Goal: Task Accomplishment & Management: Manage account settings

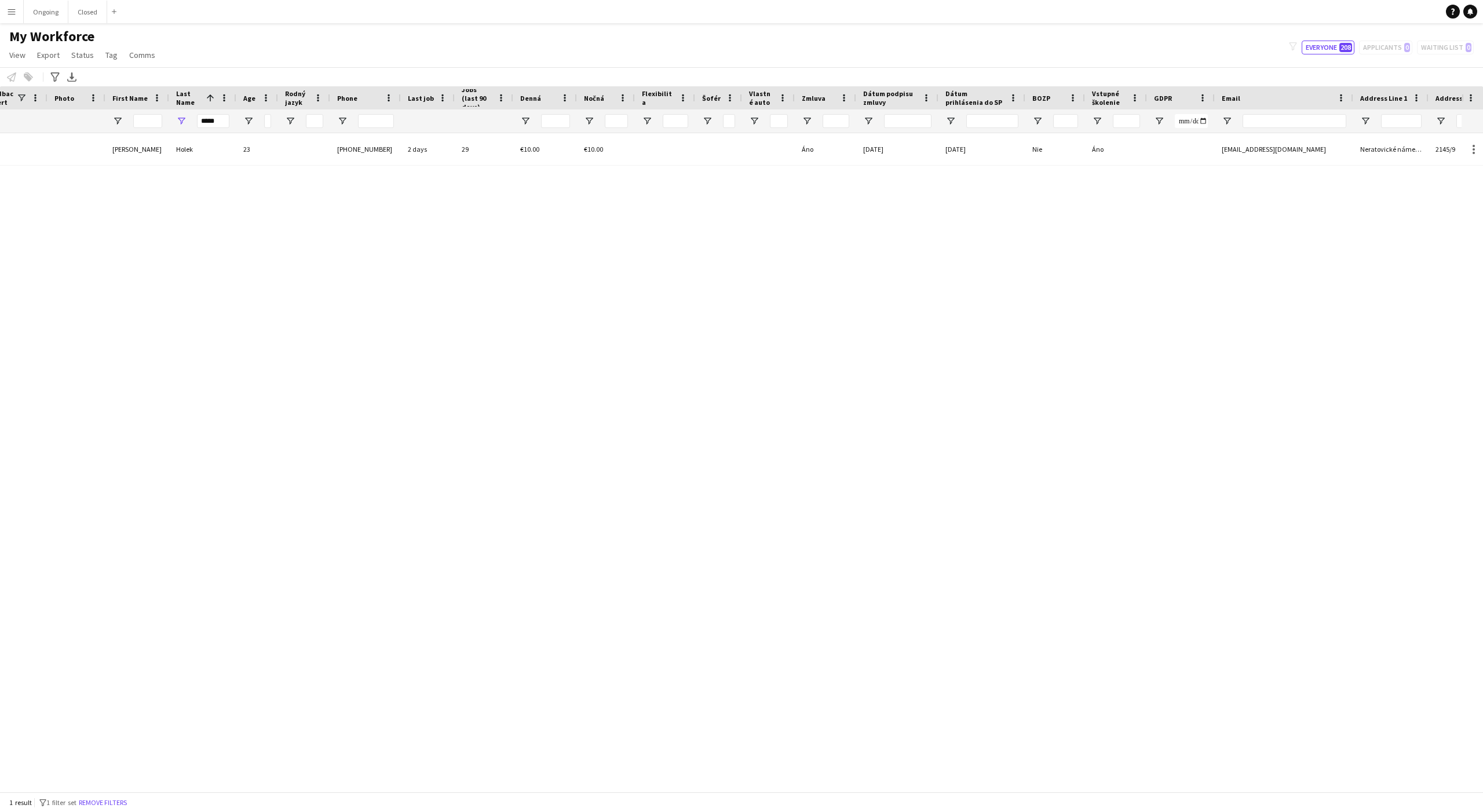
scroll to position [0, 108]
click at [40, 19] on button "Ongoing Close" at bounding box center [46, 12] width 45 height 23
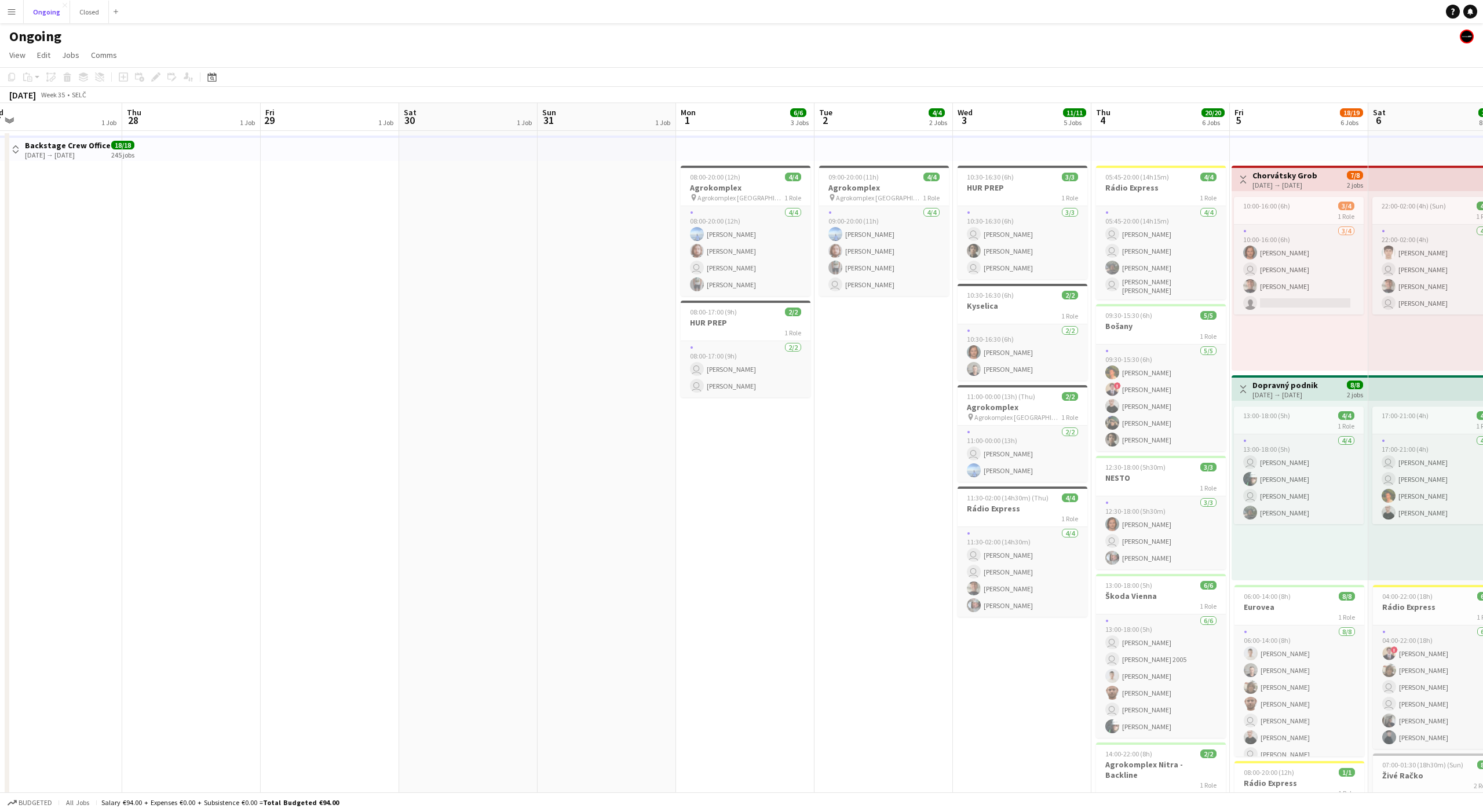
scroll to position [0, 494]
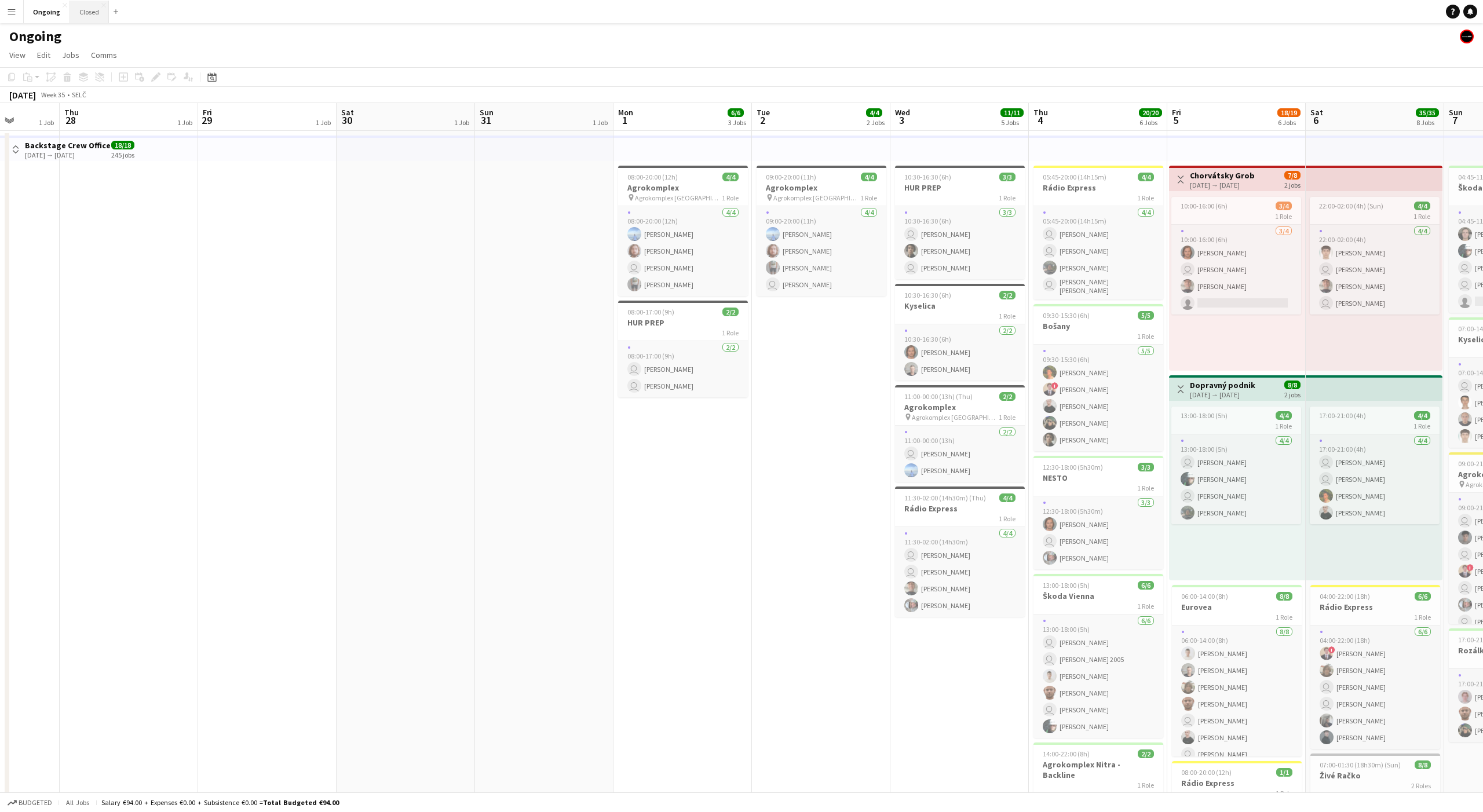
click at [86, 20] on button "Closed Close" at bounding box center [89, 12] width 39 height 23
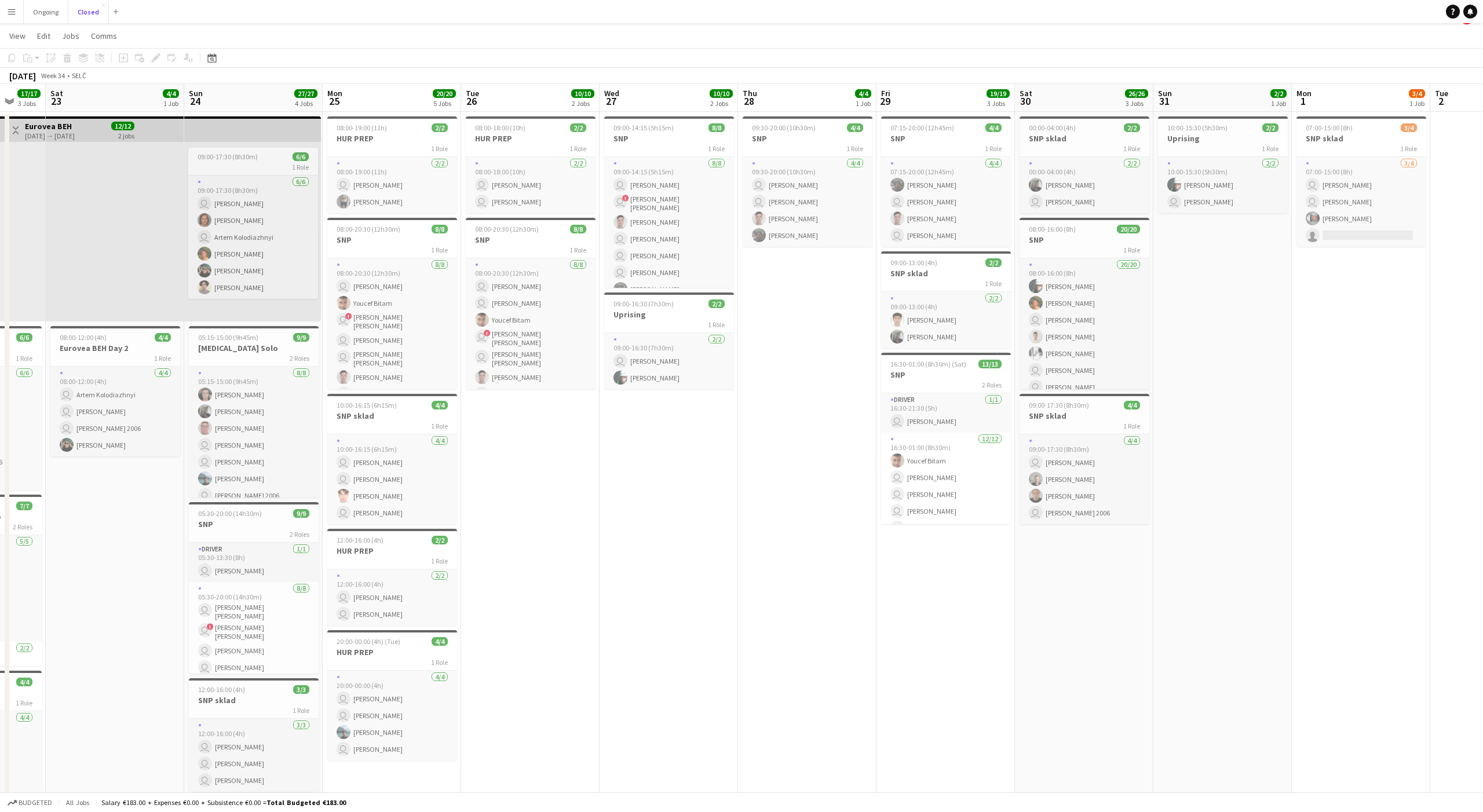
scroll to position [0, 372]
click at [803, 311] on app-date-cell "09:30-20:00 (10h30m) 4/4 SNP 1 Role [DATE] 09:30-20:00 (10h30m) user [PERSON_NA…" at bounding box center [804, 540] width 138 height 857
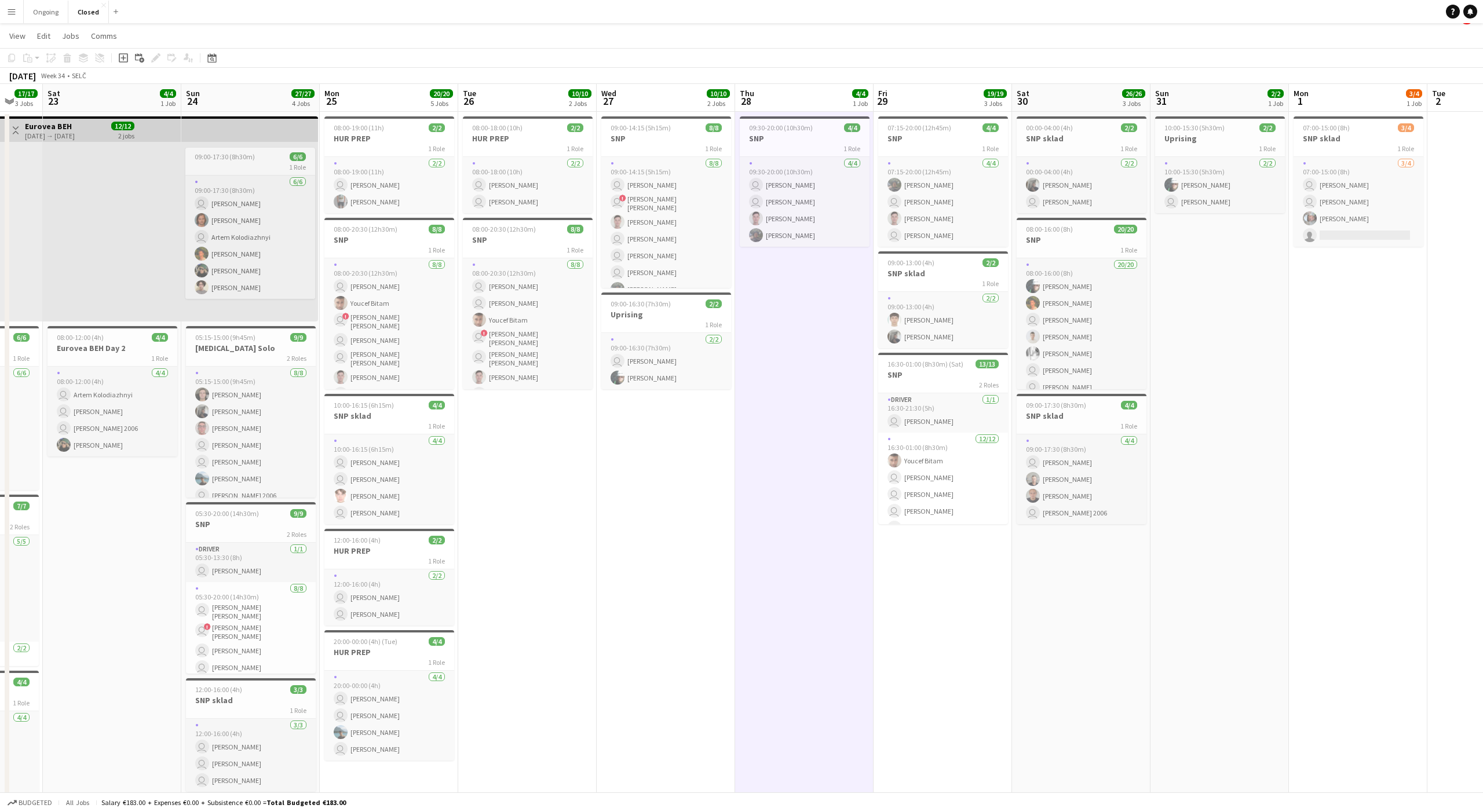
click at [807, 304] on app-date-cell "09:30-20:00 (10h30m) 4/4 SNP 1 Role [DATE] 09:30-20:00 (10h30m) user [PERSON_NA…" at bounding box center [804, 540] width 138 height 857
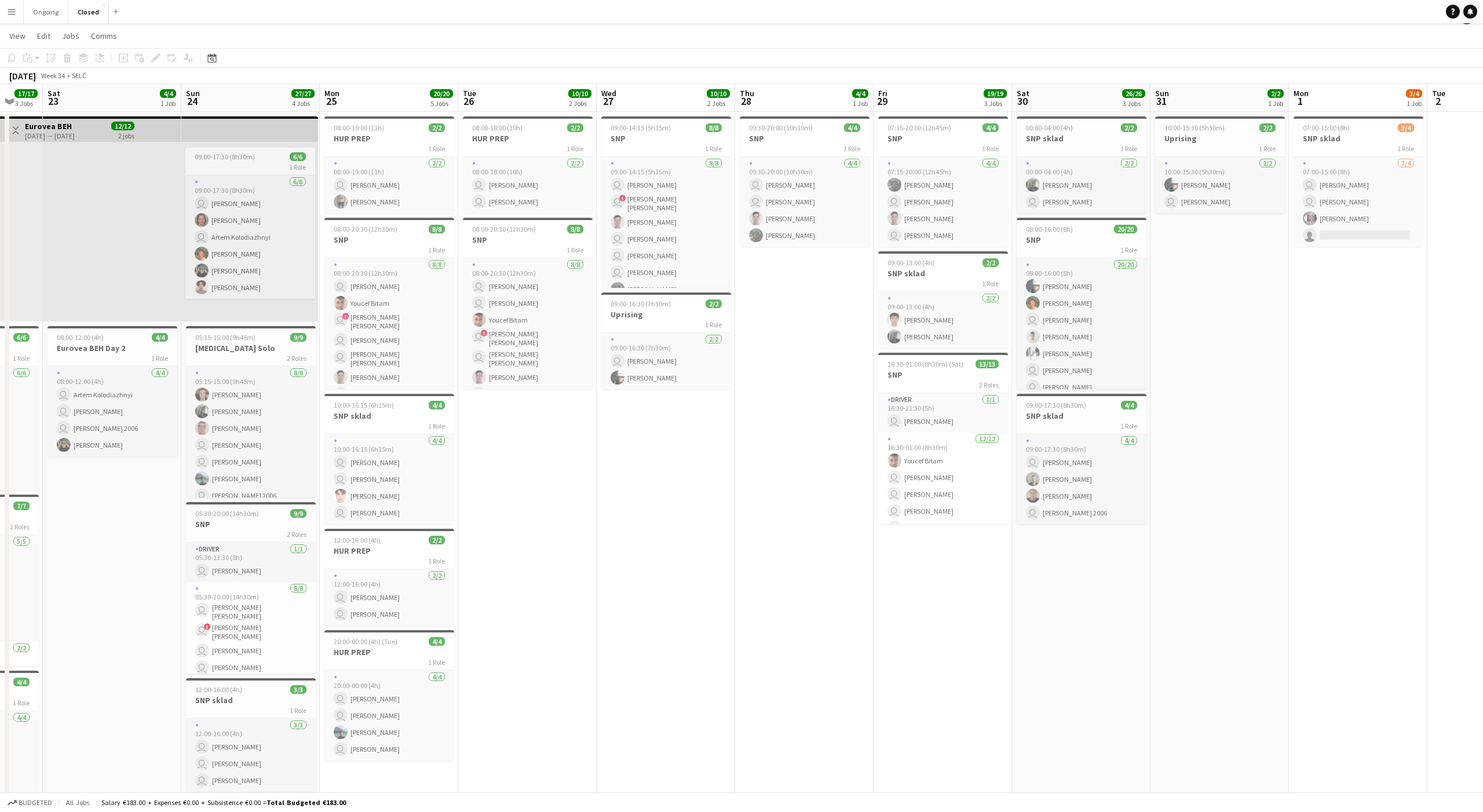
click at [806, 305] on app-date-cell "09:30-20:00 (10h30m) 4/4 SNP 1 Role [DATE] 09:30-20:00 (10h30m) user [PERSON_NA…" at bounding box center [804, 540] width 138 height 857
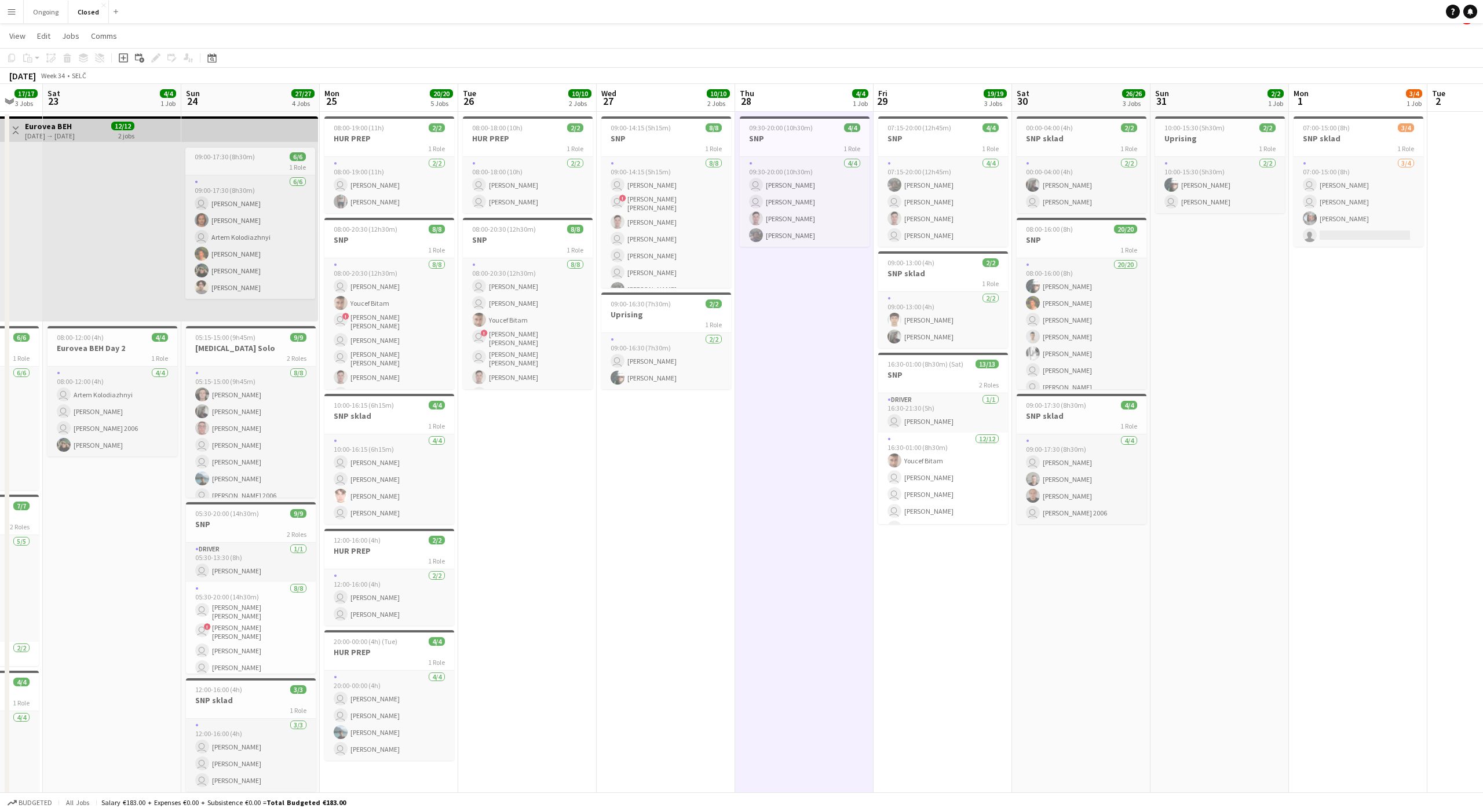
click at [806, 305] on app-date-cell "09:30-20:00 (10h30m) 4/4 SNP 1 Role [DATE] 09:30-20:00 (10h30m) user [PERSON_NA…" at bounding box center [804, 540] width 138 height 857
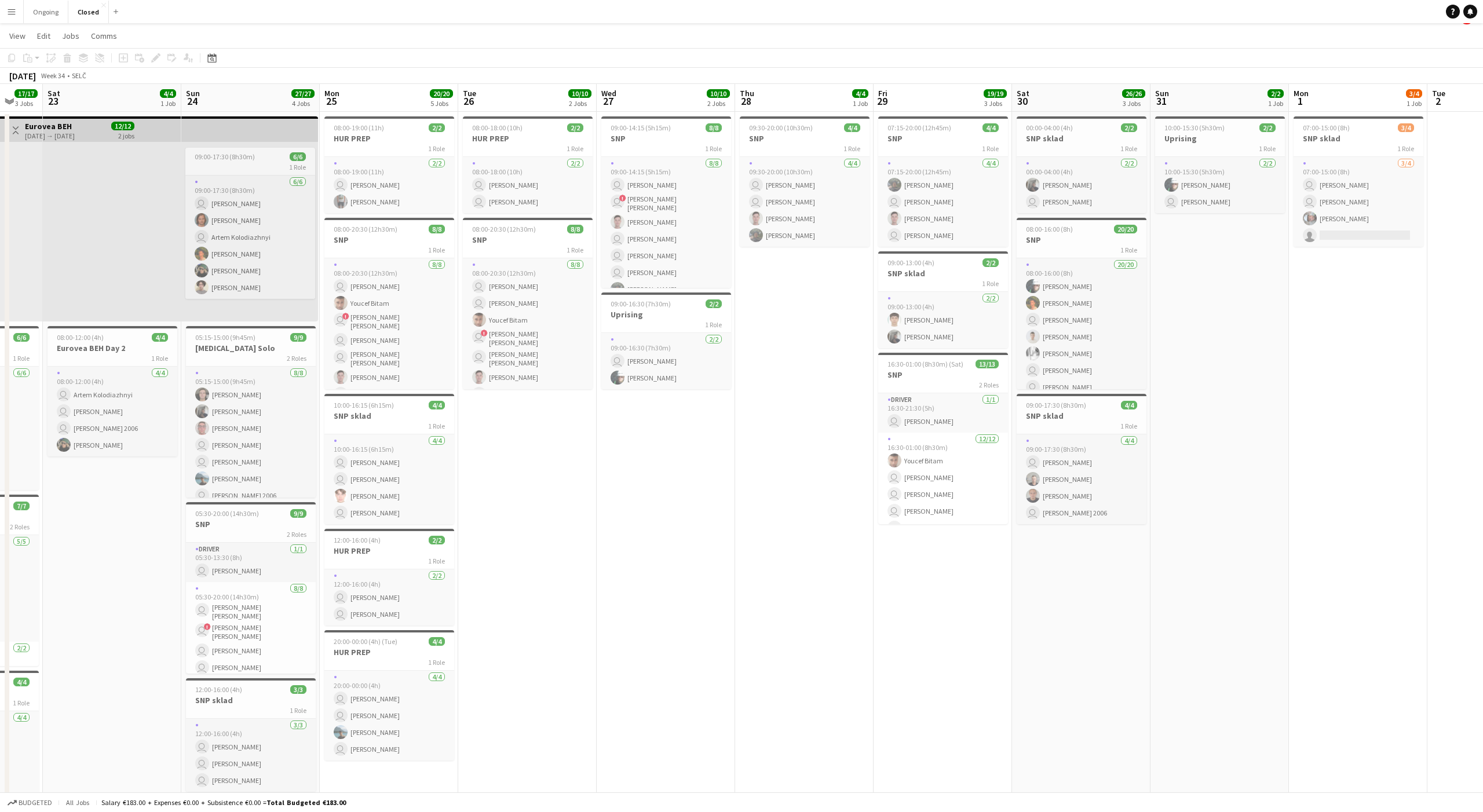
click at [1217, 306] on app-date-cell "10:00-15:30 (5h30m) 2/2 Uprising 1 Role [DATE] 10:00-15:30 (5h30m) [PERSON_NAME…" at bounding box center [1219, 540] width 138 height 857
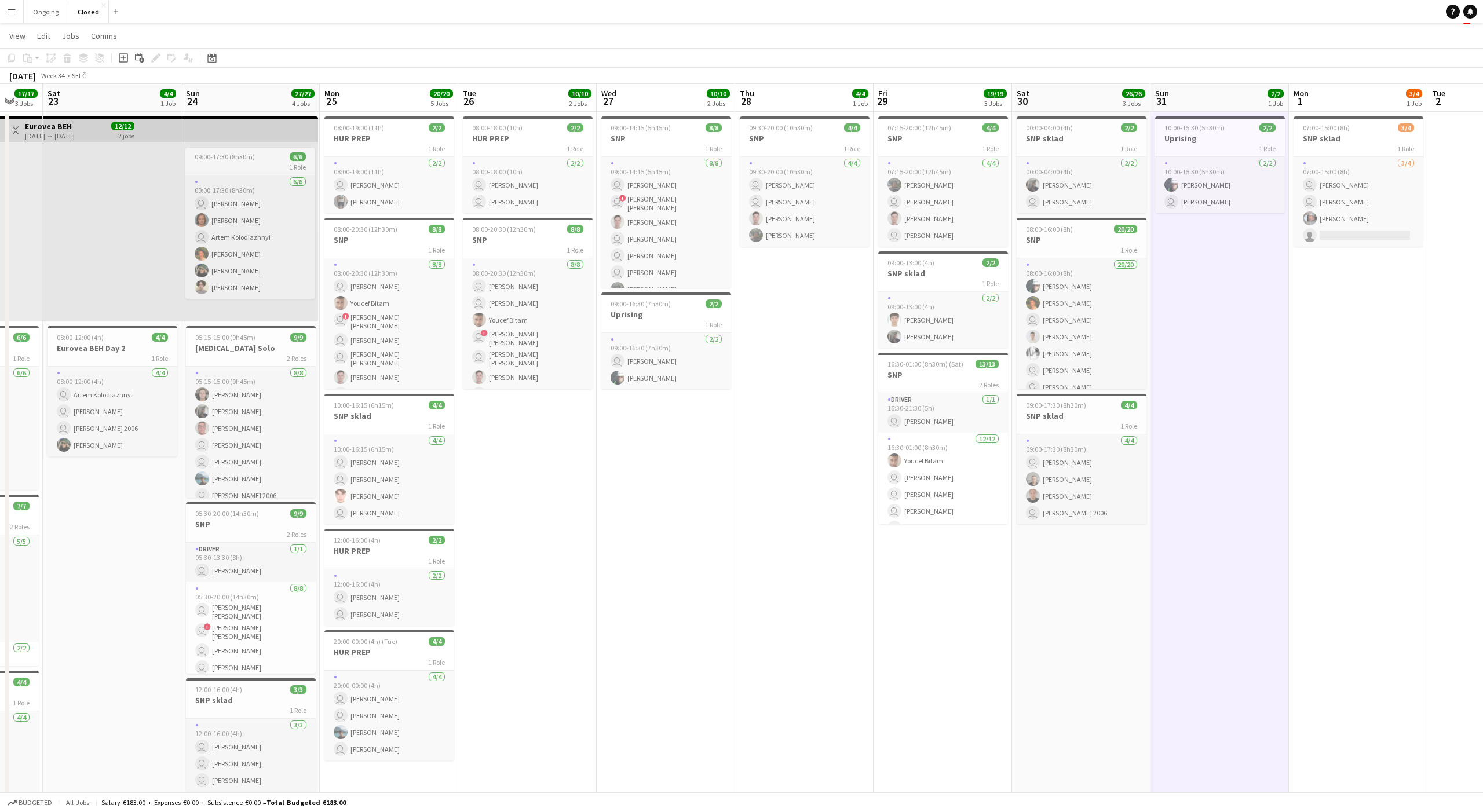
click at [1218, 308] on app-date-cell "10:00-15:30 (5h30m) 2/2 Uprising 1 Role [DATE] 10:00-15:30 (5h30m) [PERSON_NAME…" at bounding box center [1219, 540] width 138 height 857
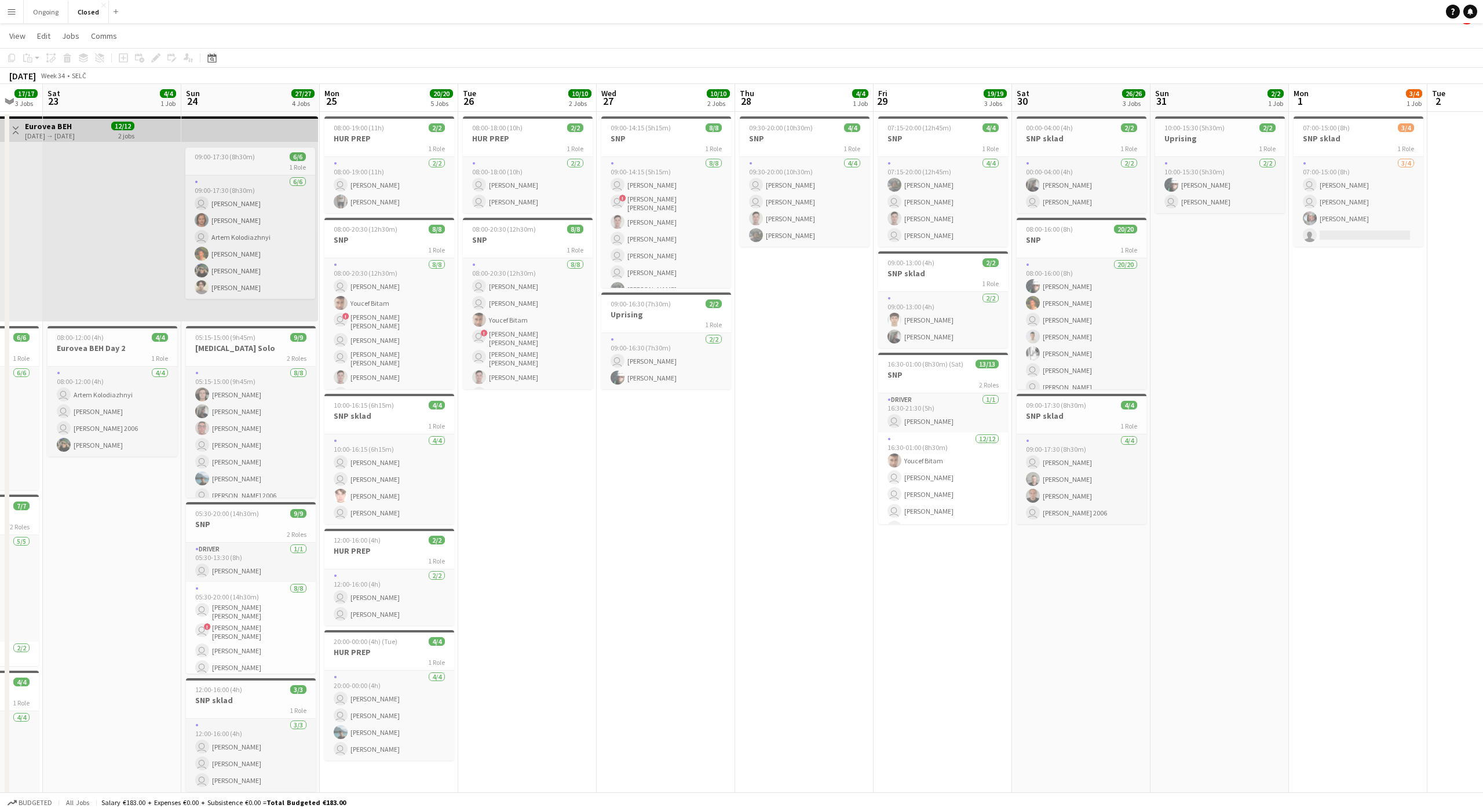
click at [1222, 310] on app-date-cell "10:00-15:30 (5h30m) 2/2 Uprising 1 Role [DATE] 10:00-15:30 (5h30m) [PERSON_NAME…" at bounding box center [1219, 540] width 138 height 857
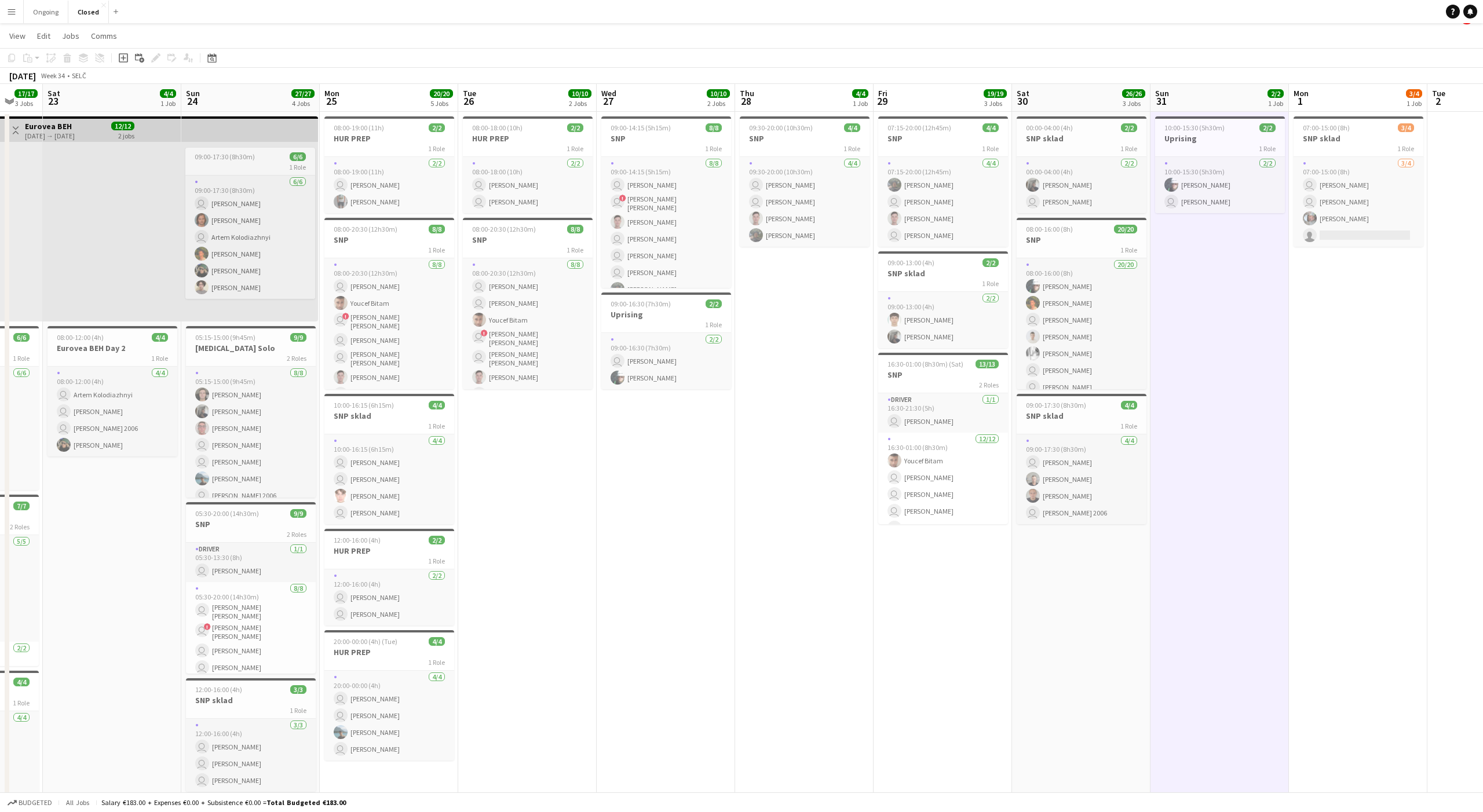
click at [1222, 309] on app-date-cell "10:00-15:30 (5h30m) 2/2 Uprising 1 Role [DATE] 10:00-15:30 (5h30m) [PERSON_NAME…" at bounding box center [1219, 540] width 138 height 857
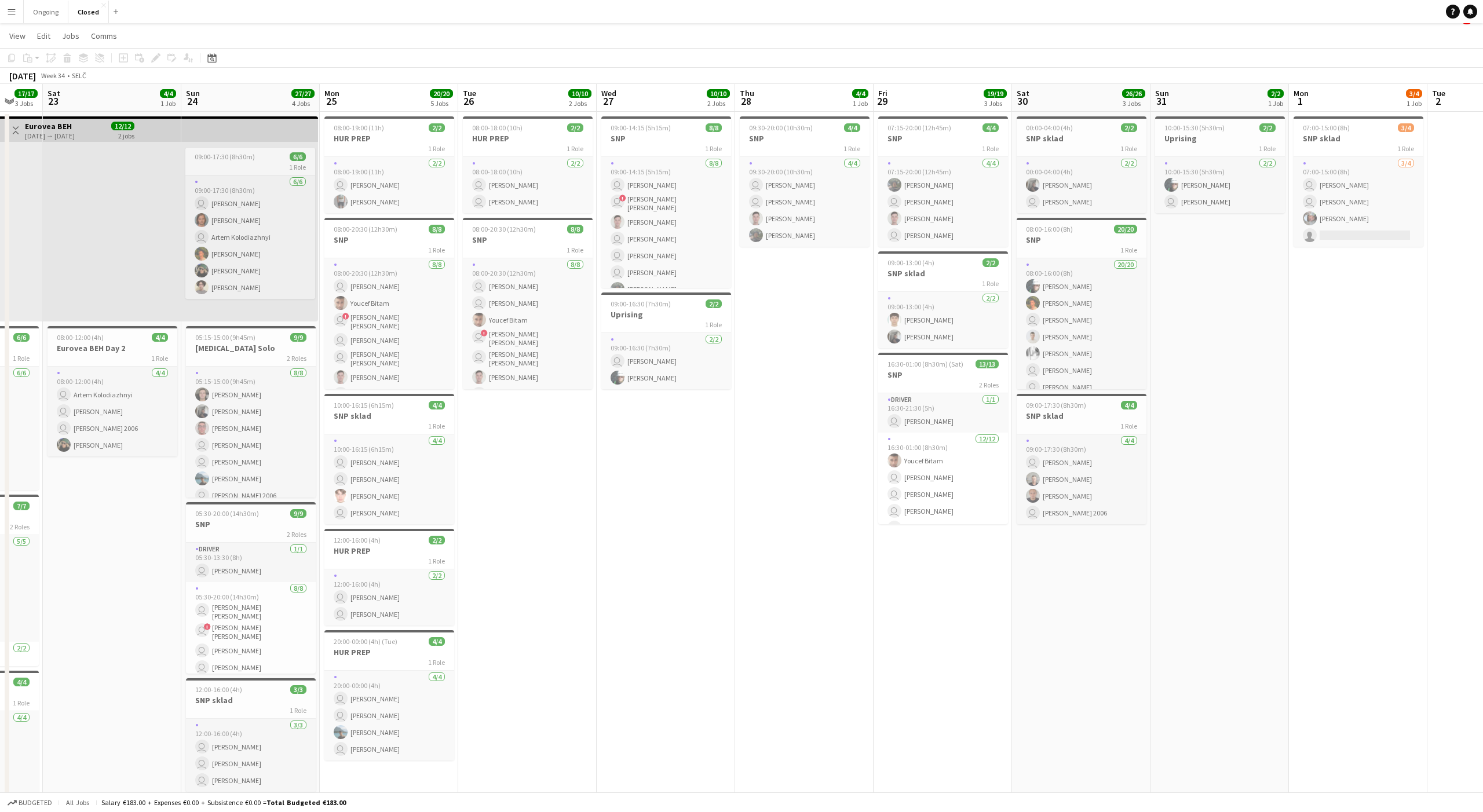
click at [1222, 309] on app-date-cell "10:00-15:30 (5h30m) 2/2 Uprising 1 Role [DATE] 10:00-15:30 (5h30m) [PERSON_NAME…" at bounding box center [1219, 540] width 138 height 857
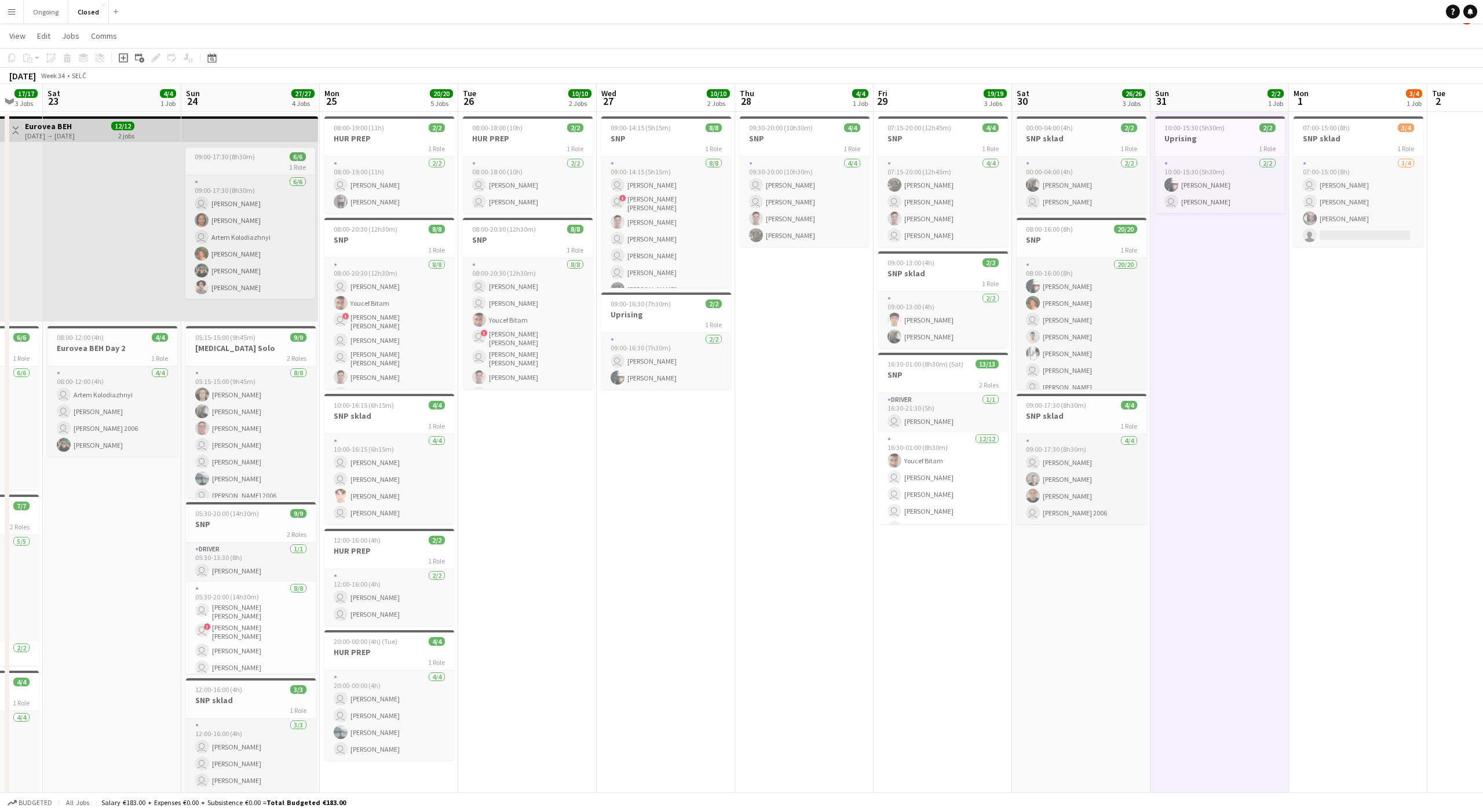
click at [1222, 309] on app-date-cell "10:00-15:30 (5h30m) 2/2 Uprising 1 Role [DATE] 10:00-15:30 (5h30m) [PERSON_NAME…" at bounding box center [1219, 540] width 138 height 857
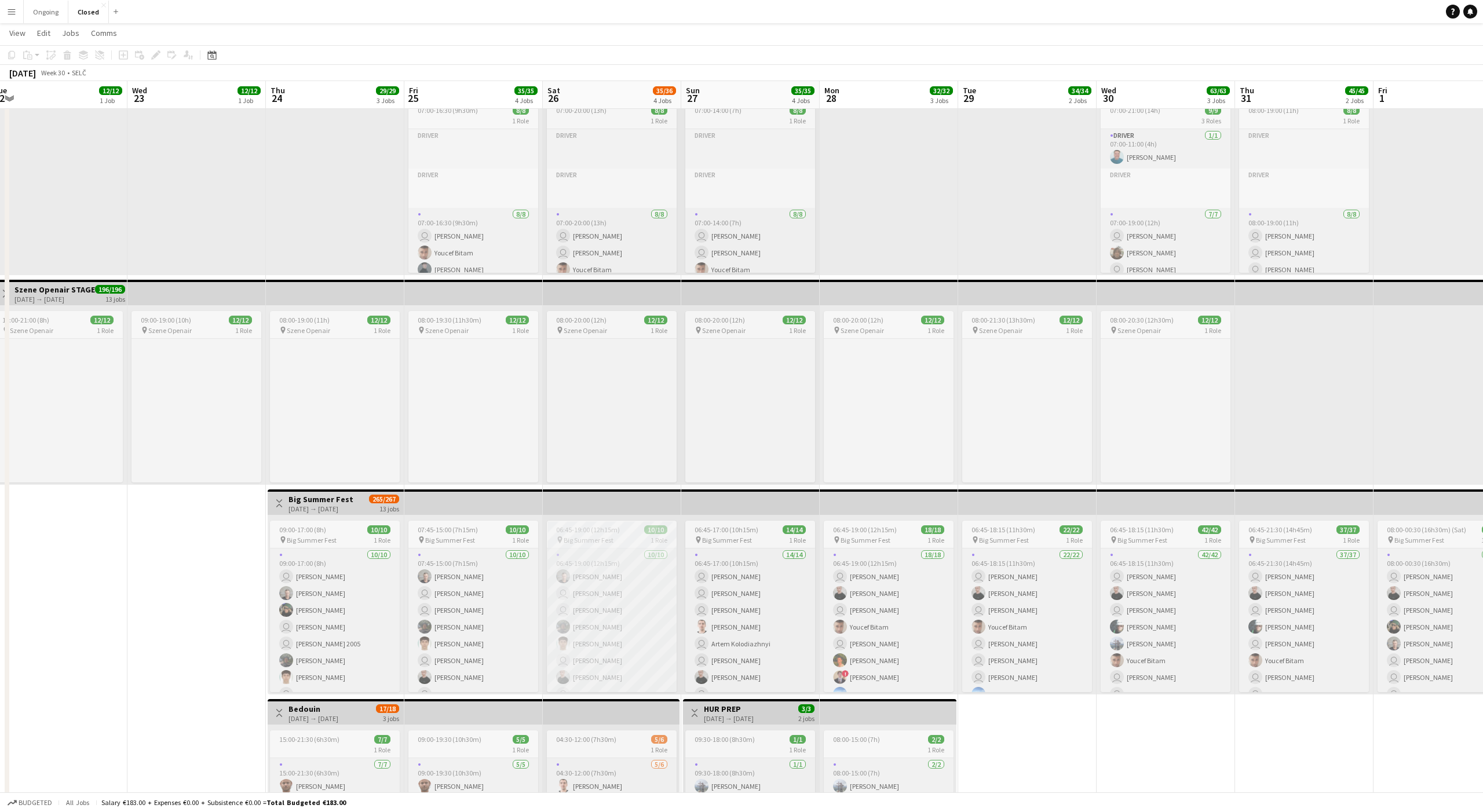
scroll to position [0, 0]
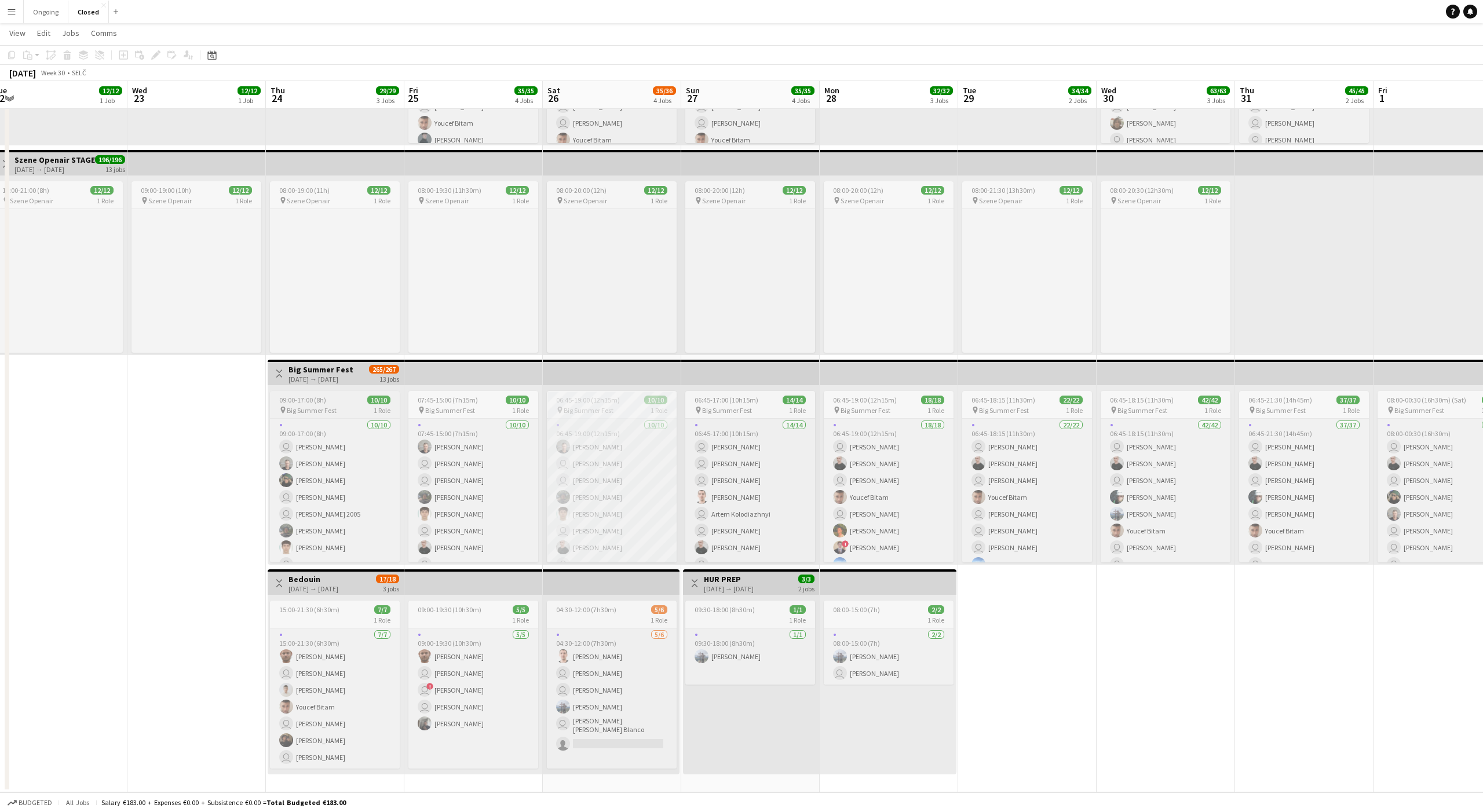
click at [327, 398] on div "09:00-17:00 (8h) 10/10" at bounding box center [335, 400] width 130 height 9
click at [158, 53] on icon "Edit" at bounding box center [155, 55] width 9 height 9
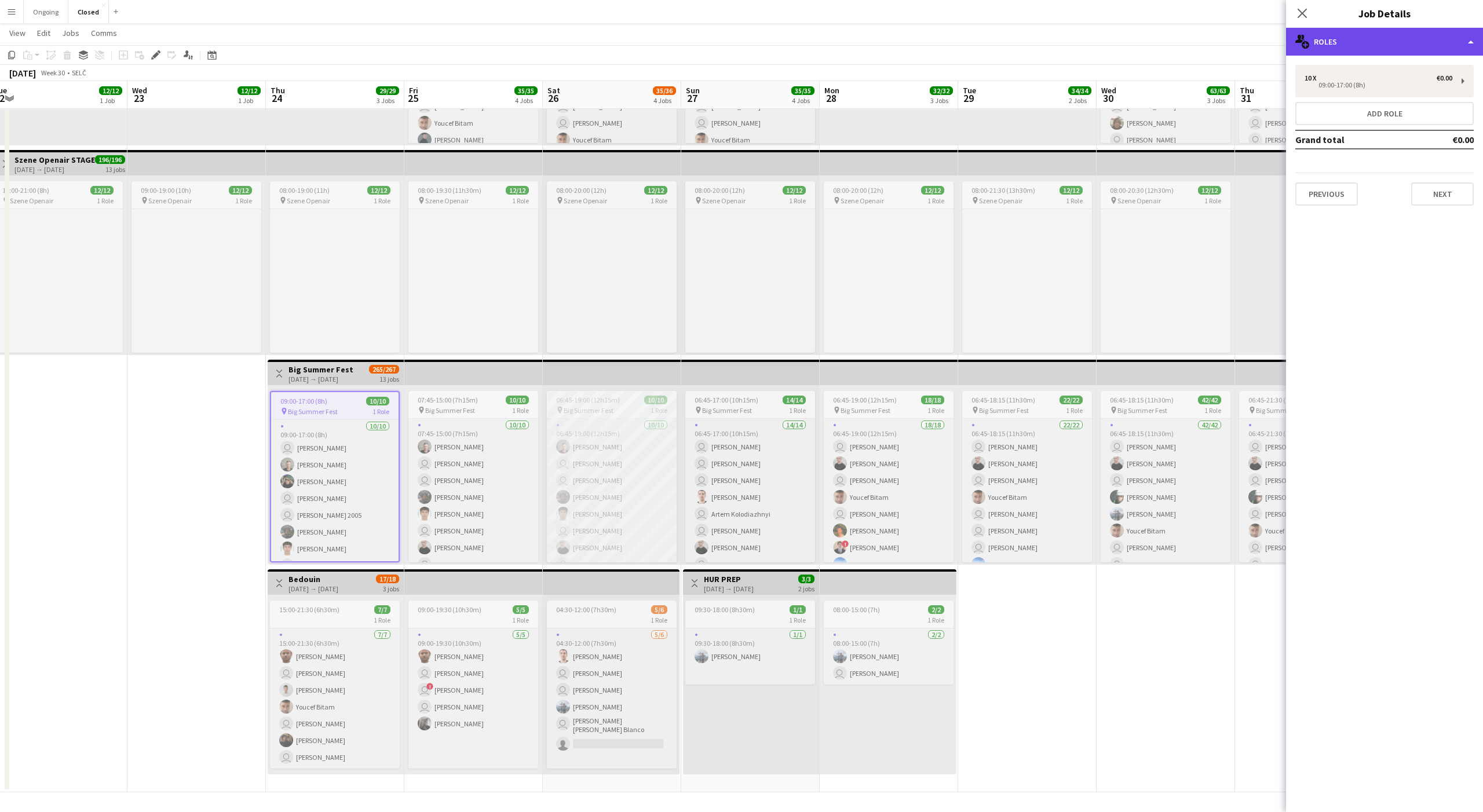
click at [1387, 53] on div "multiple-users-add Roles" at bounding box center [1385, 42] width 197 height 28
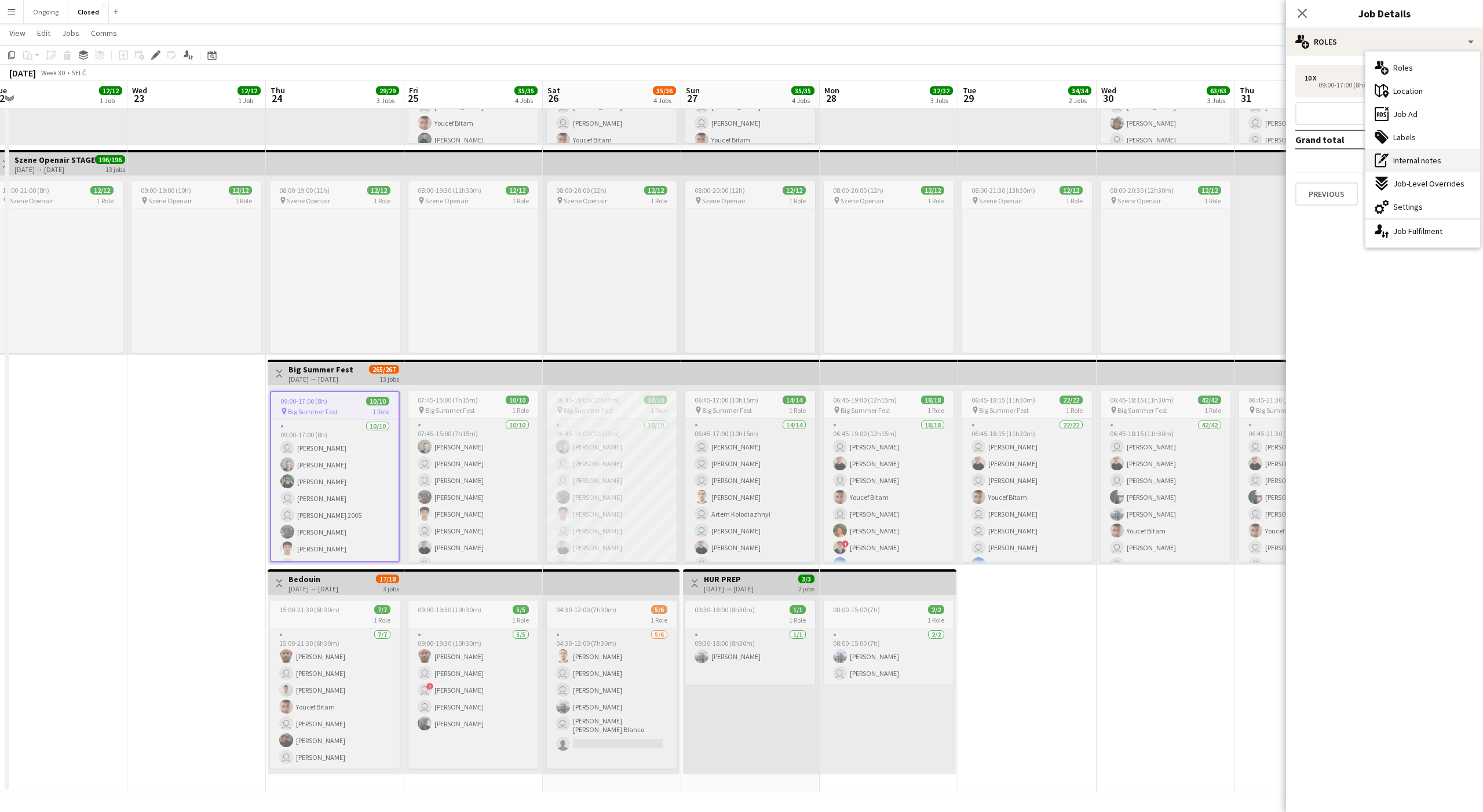
click at [1415, 161] on span "Internal notes" at bounding box center [1417, 160] width 48 height 11
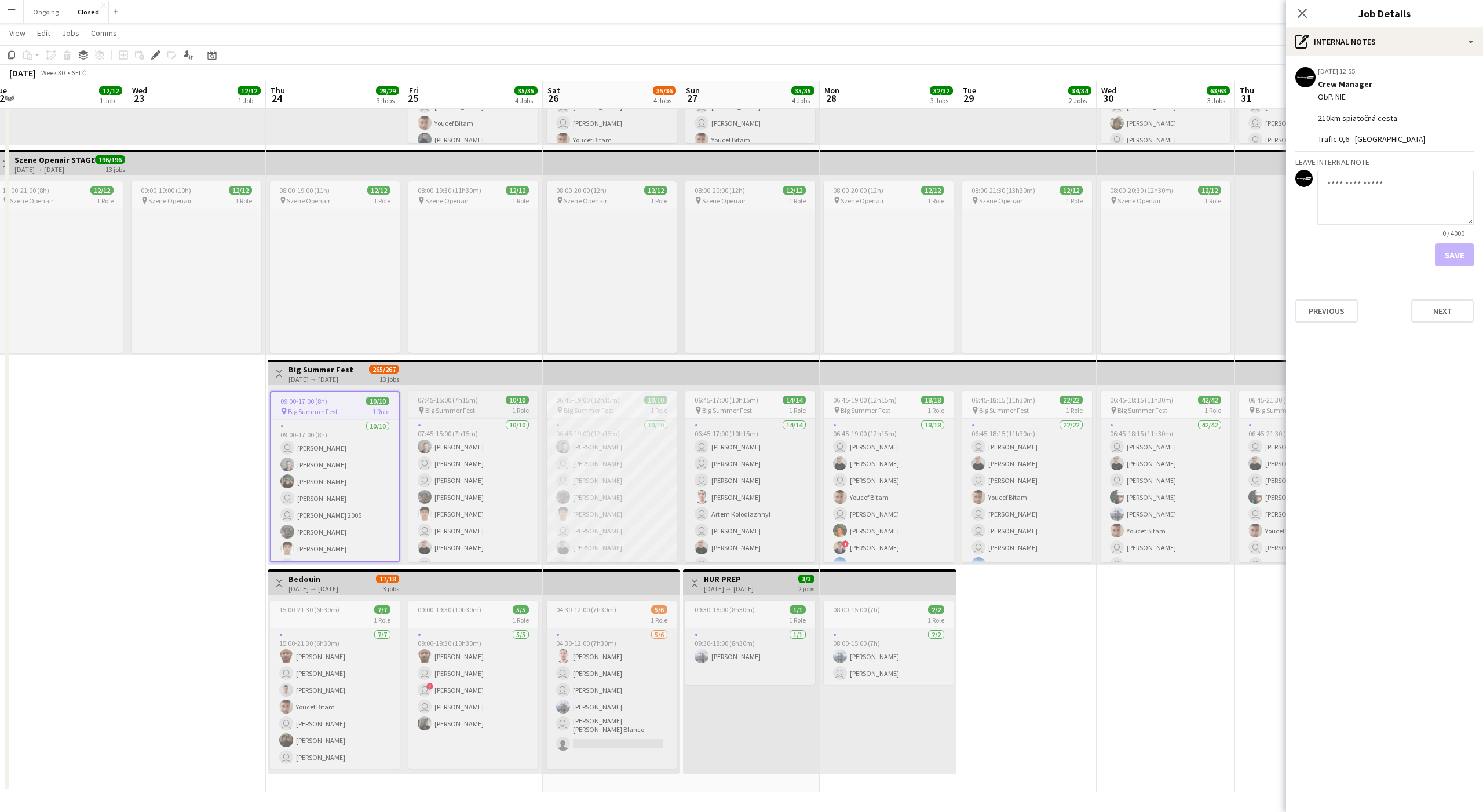
click at [442, 411] on span "Big Summer Fest" at bounding box center [450, 410] width 50 height 9
click at [606, 410] on span "Big Summer Fest" at bounding box center [589, 410] width 50 height 9
click at [750, 415] on app-job-card "06:45-17:00 (10h15m) 14/14 pin Big Summer Fest 1 Role 14/14 06:45-17:00 (10h15m…" at bounding box center [749, 476] width 130 height 172
click at [845, 411] on span "Big Summer Fest" at bounding box center [866, 410] width 50 height 9
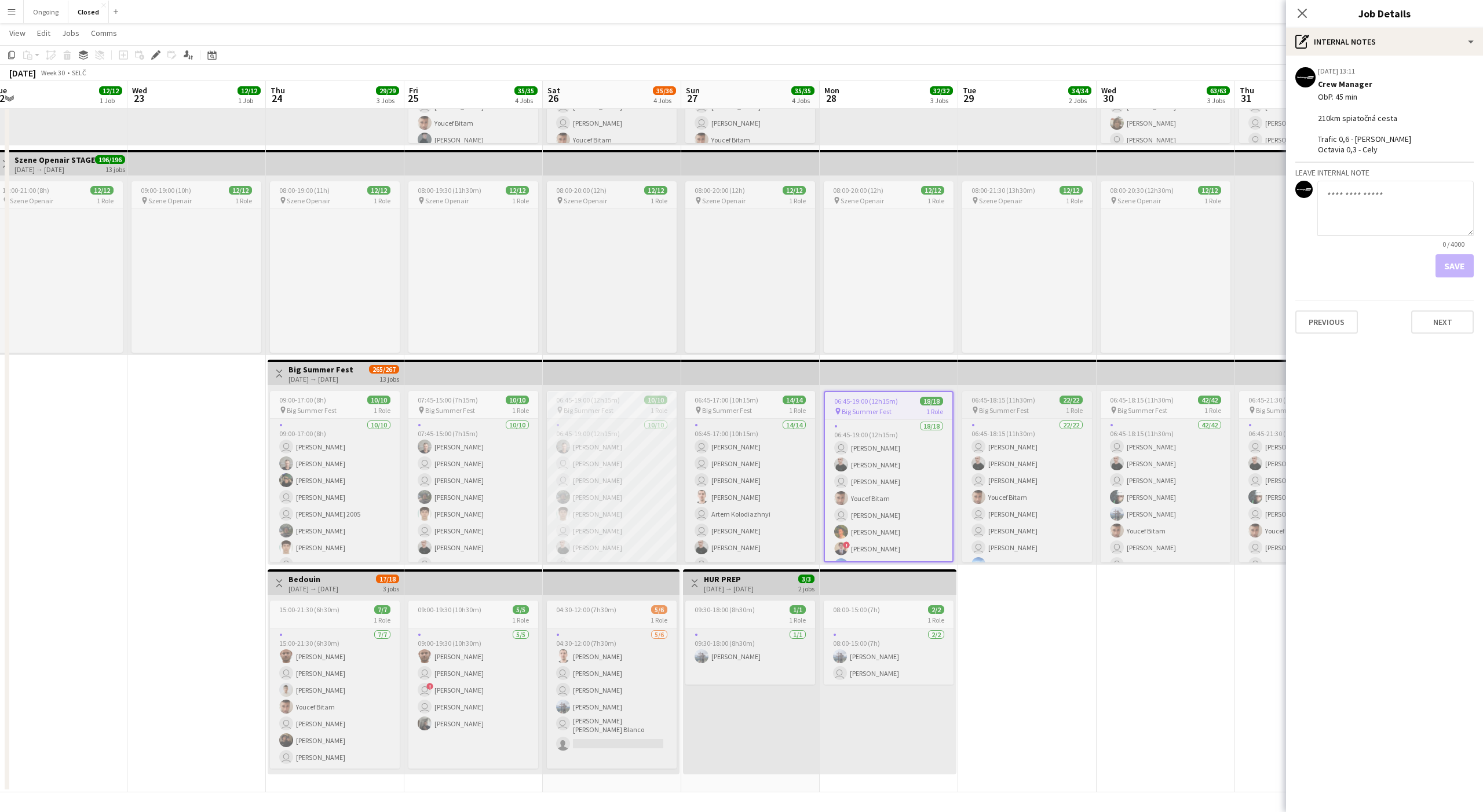
click at [1010, 404] on app-job-card "06:45-18:15 (11h30m) 22/22 pin Big Summer Fest 1 Role 22/22 06:45-18:15 (11h30m…" at bounding box center [1026, 476] width 130 height 172
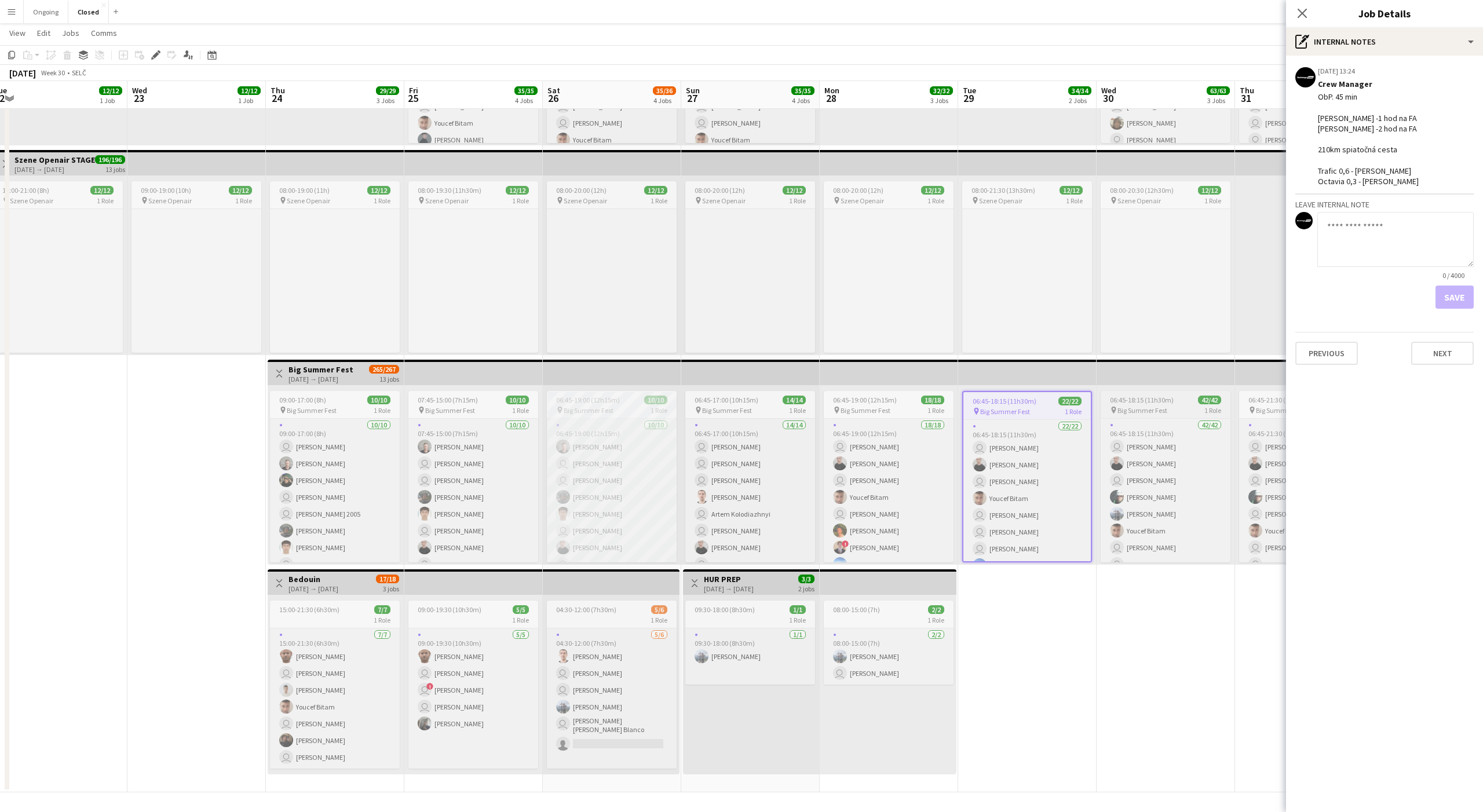
click at [1135, 403] on span "06:45-18:15 (11h30m)" at bounding box center [1142, 400] width 64 height 9
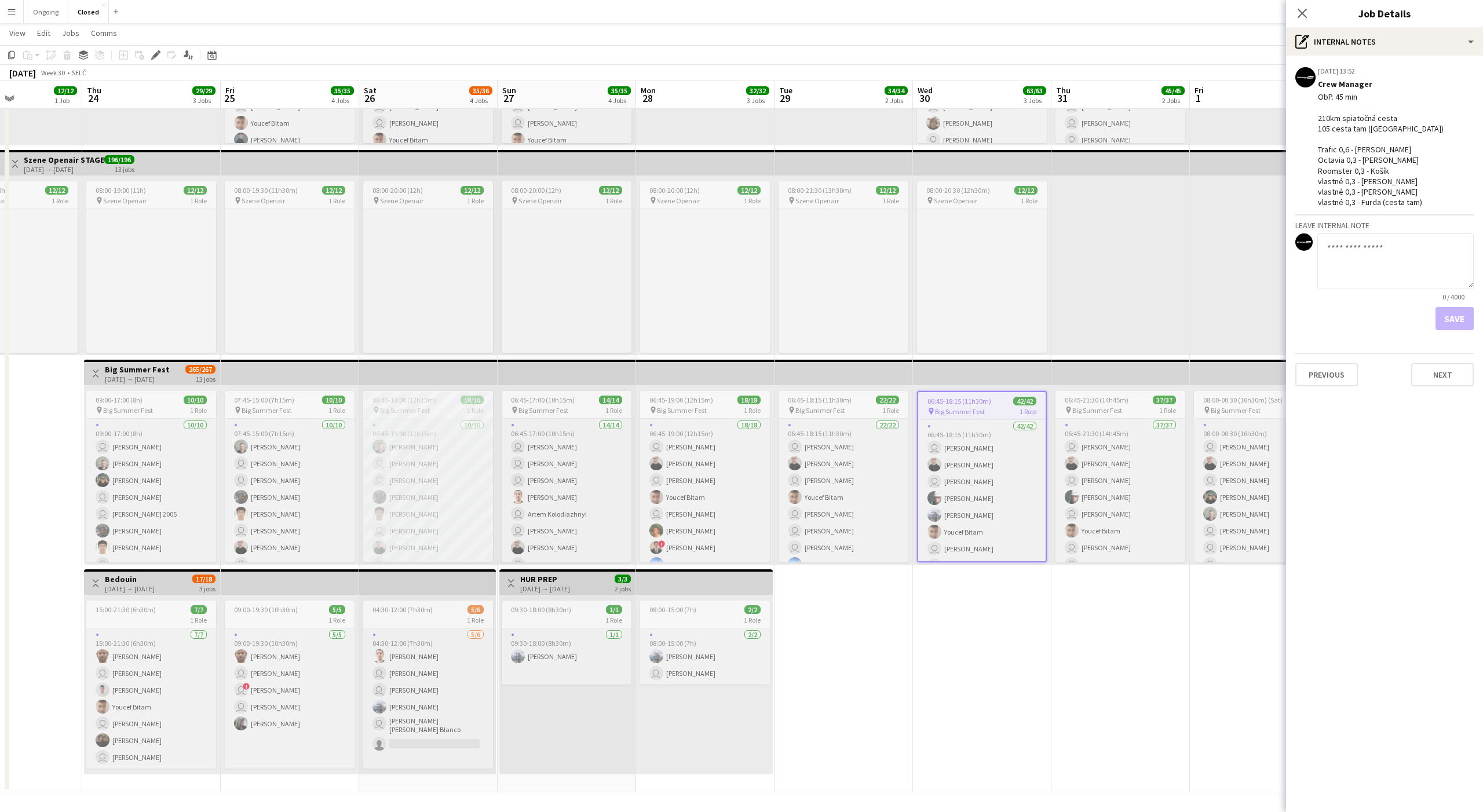
scroll to position [0, 498]
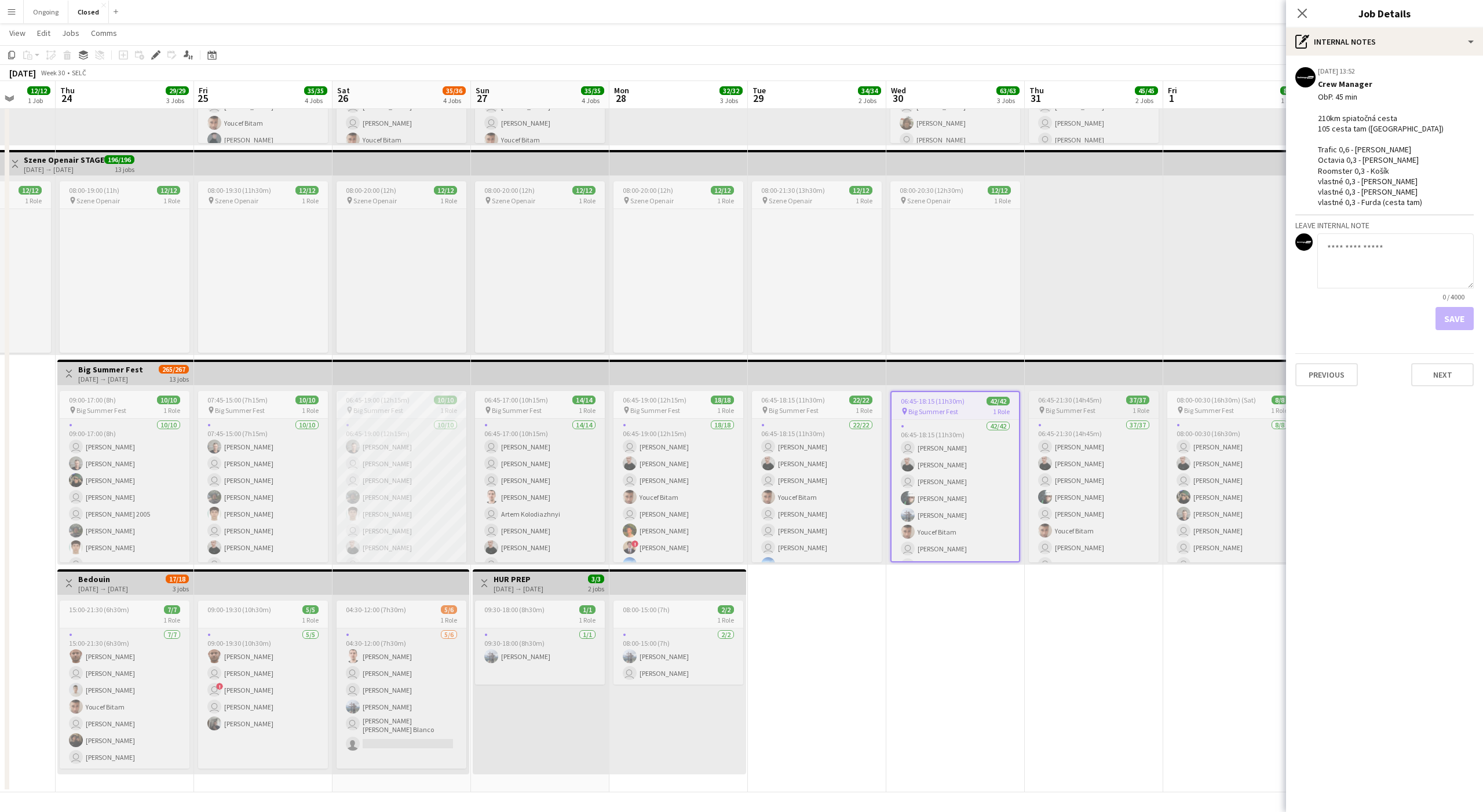
click at [1095, 399] on span "06:45-21:30 (14h45m)" at bounding box center [1070, 400] width 64 height 9
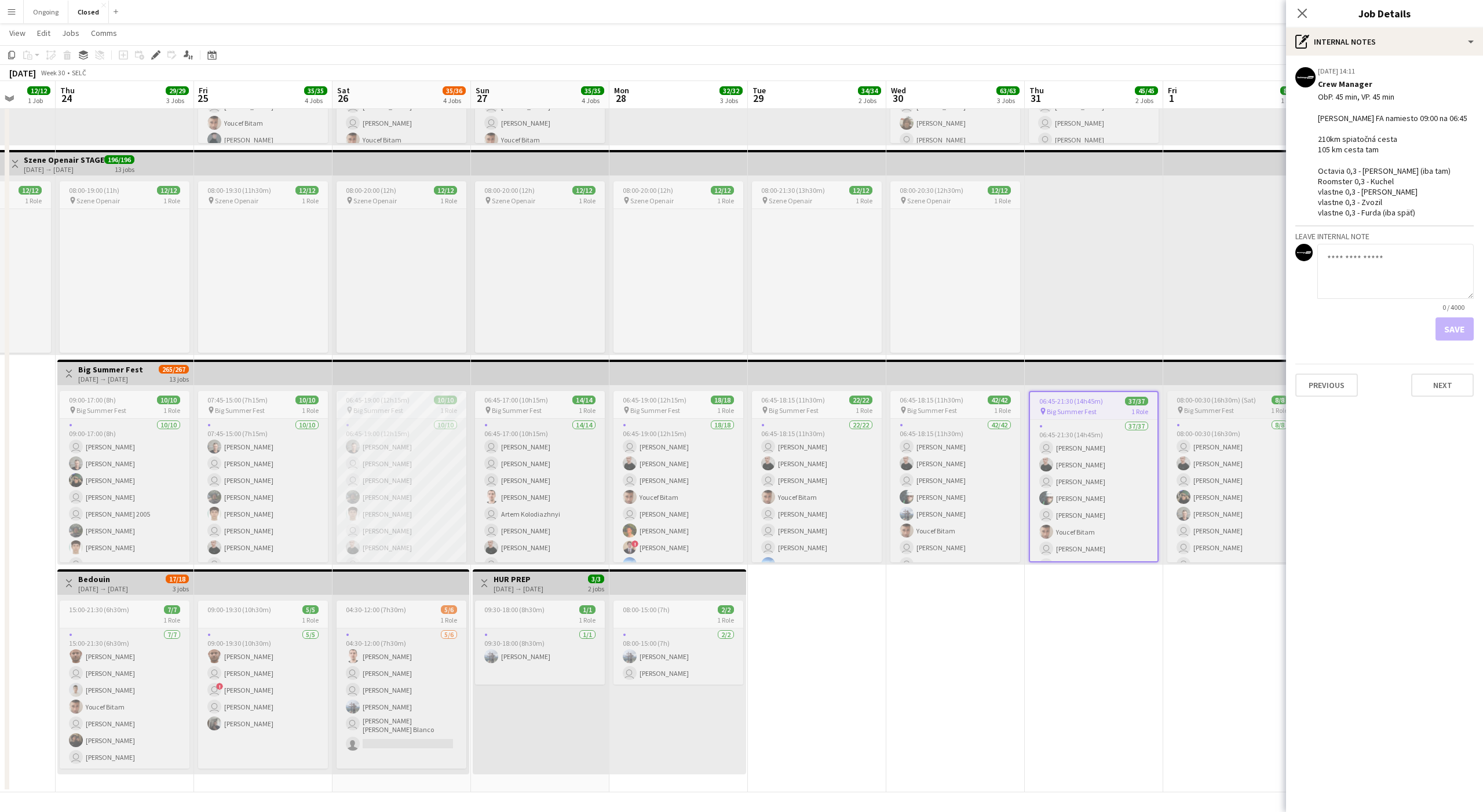
click at [1225, 394] on app-job-card "08:00-00:30 (16h30m) (Sat) 8/8 pin Big Summer Fest 1 Role [DATE] 08:00-00:30 (1…" at bounding box center [1232, 476] width 130 height 172
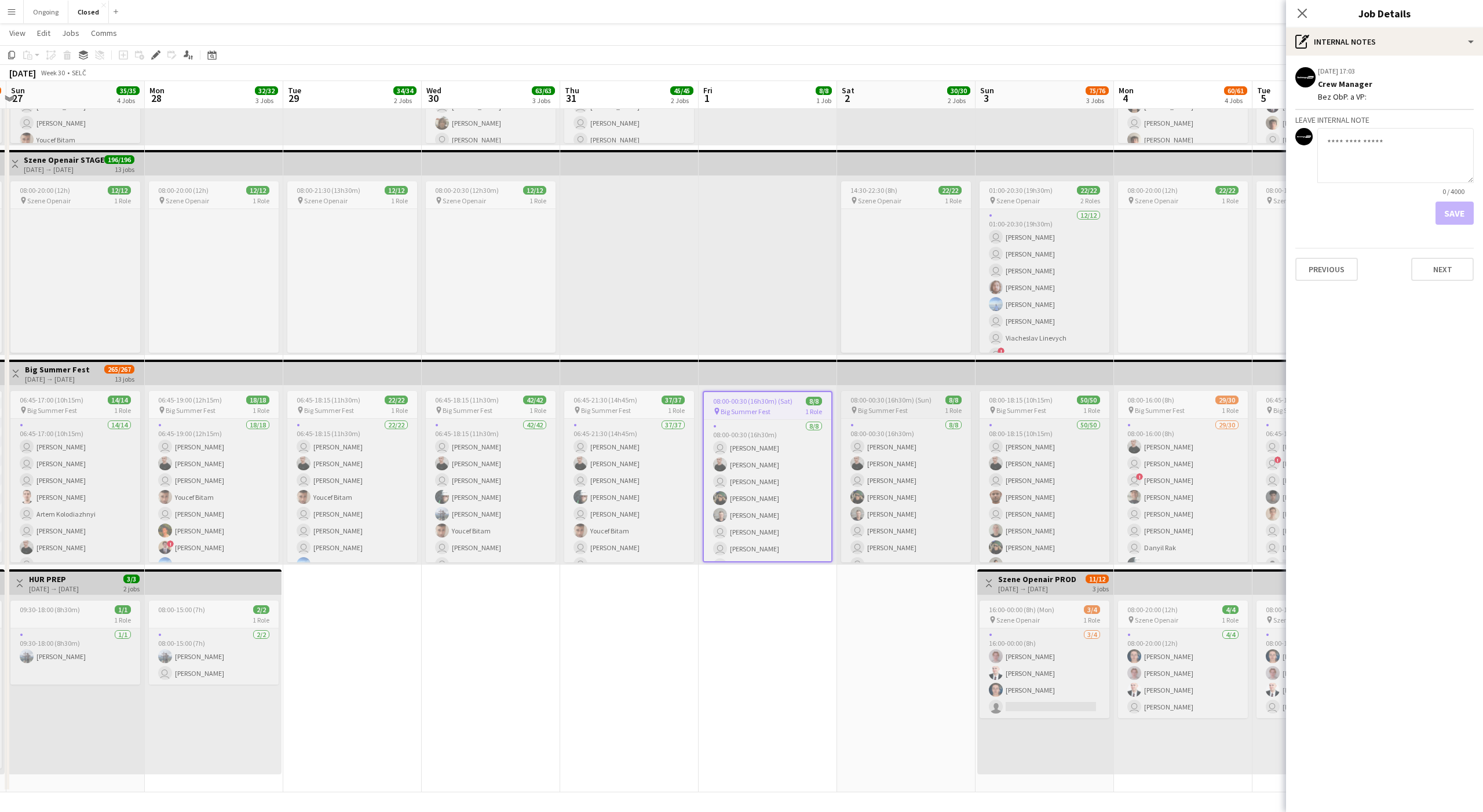
scroll to position [0, 408]
click at [920, 404] on span "08:00-00:30 (16h30m) (Sun)" at bounding box center [891, 400] width 81 height 9
click at [999, 414] on span "Big Summer Fest" at bounding box center [1022, 410] width 50 height 9
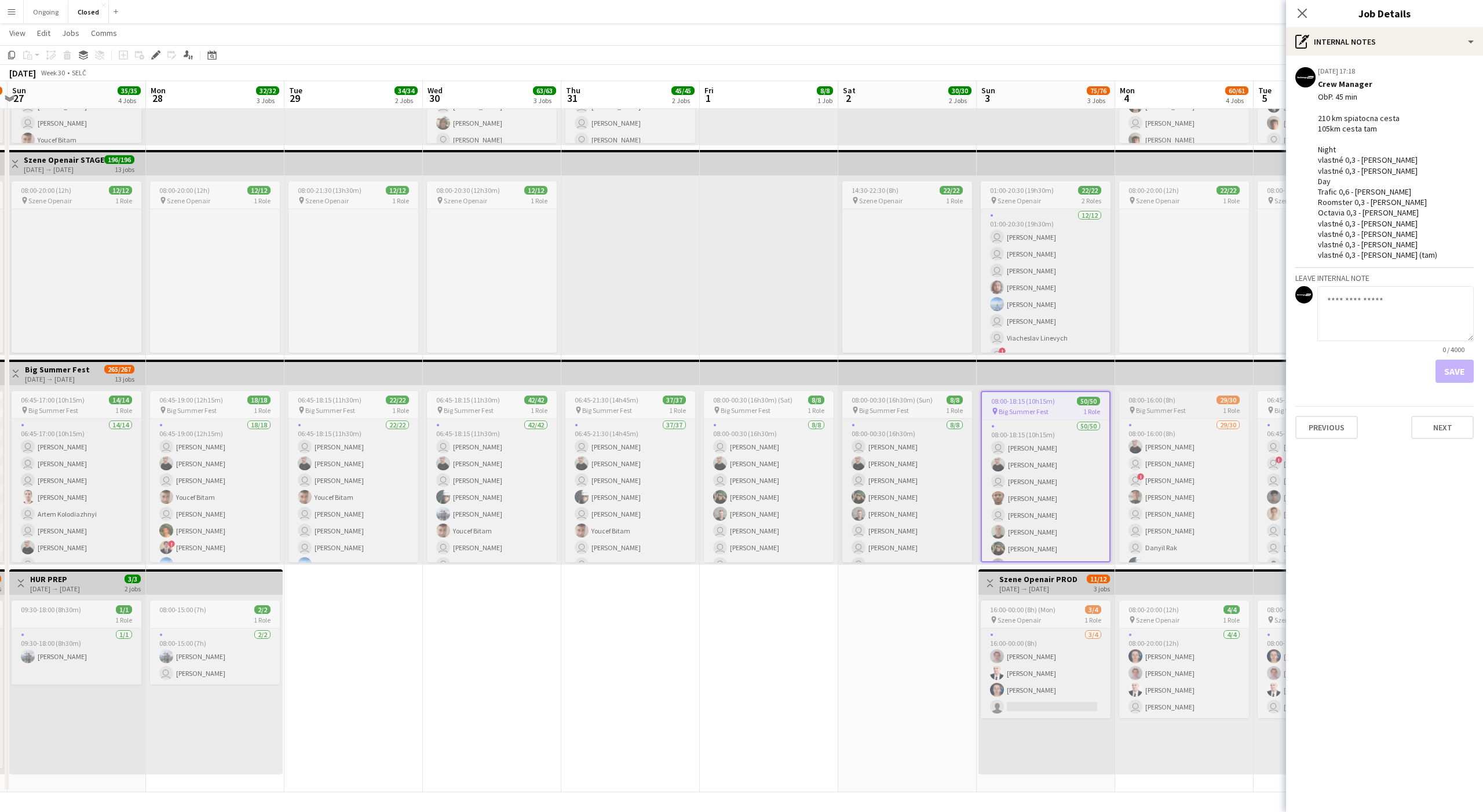
click at [1168, 406] on span "Big Summer Fest" at bounding box center [1160, 410] width 50 height 9
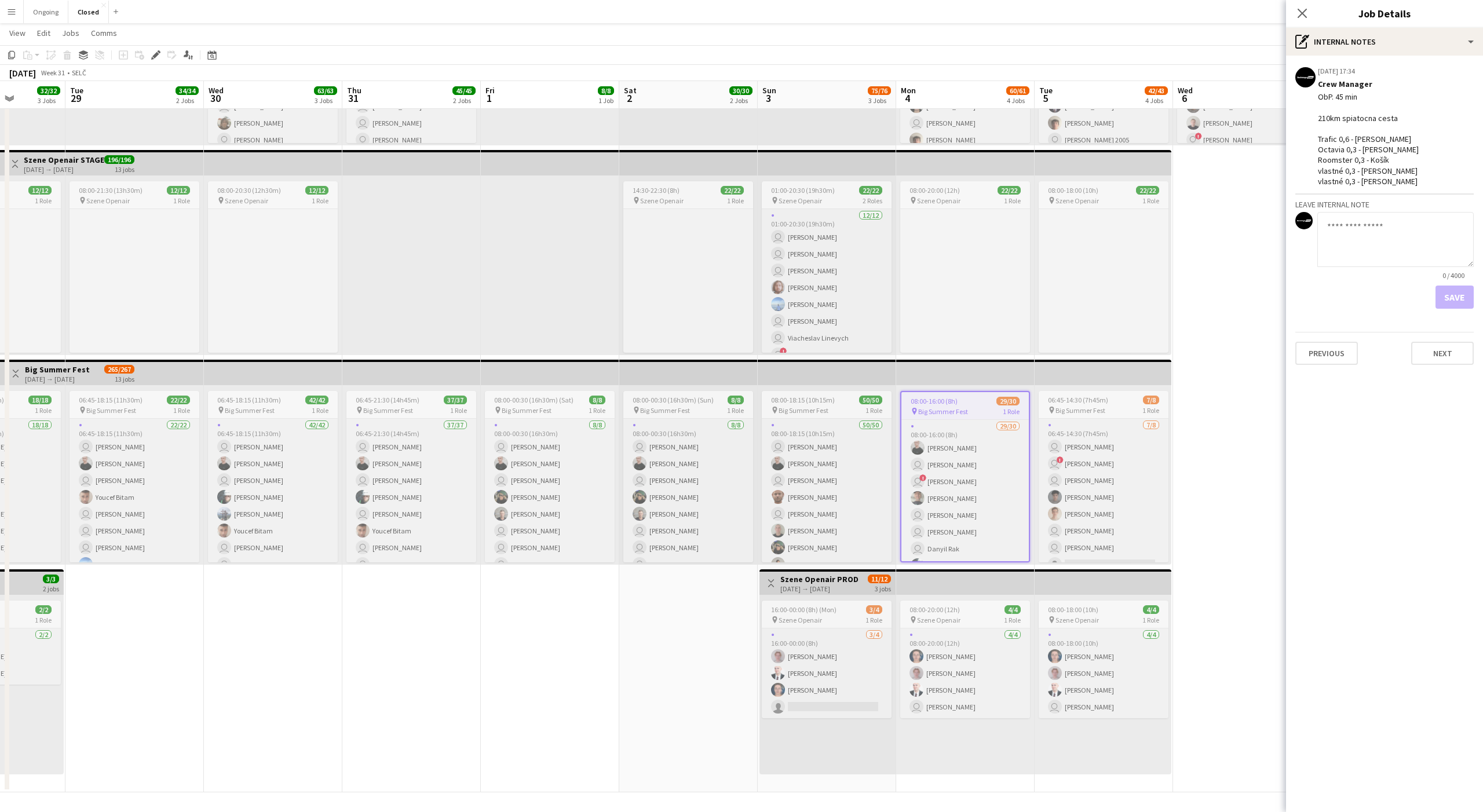
scroll to position [0, 490]
click at [1115, 392] on app-job-card "06:45-14:30 (7h45m) 7/8 pin Big Summer Fest 1 Role [DATE] 06:45-14:30 (7h45m) u…" at bounding box center [1101, 476] width 130 height 172
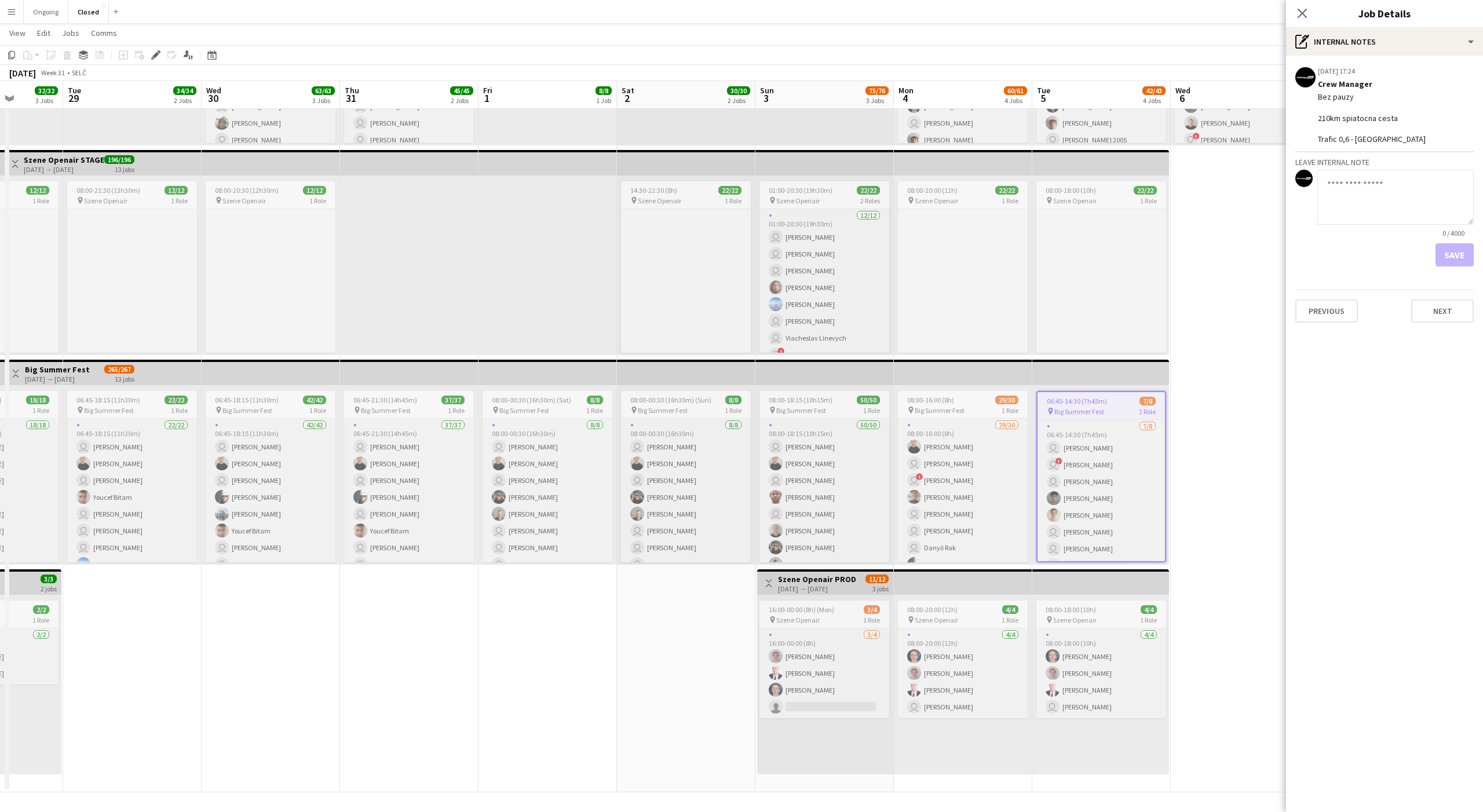
click at [10, 16] on app-icon "Menu" at bounding box center [11, 11] width 9 height 9
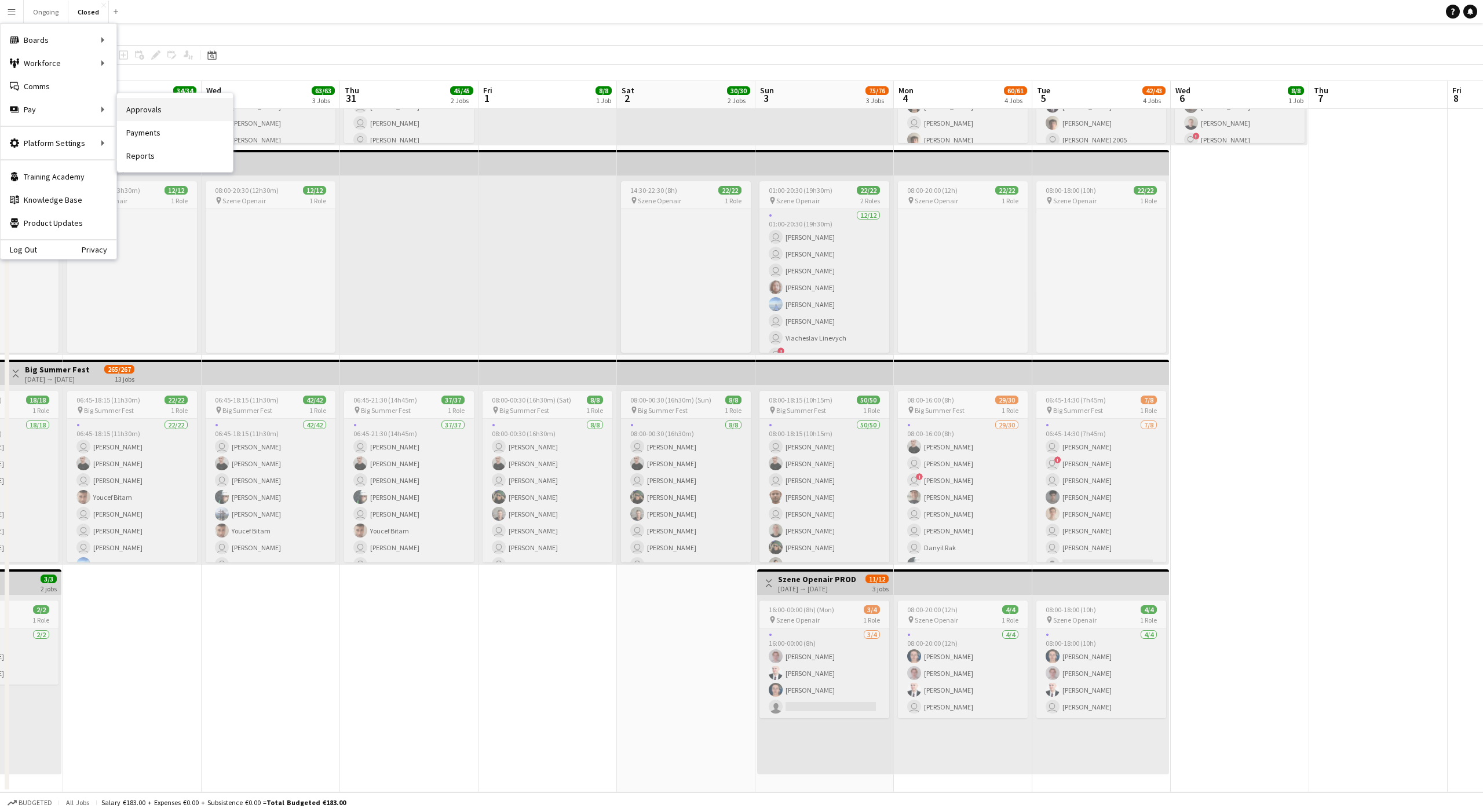
click at [130, 108] on link "Approvals" at bounding box center [175, 109] width 116 height 23
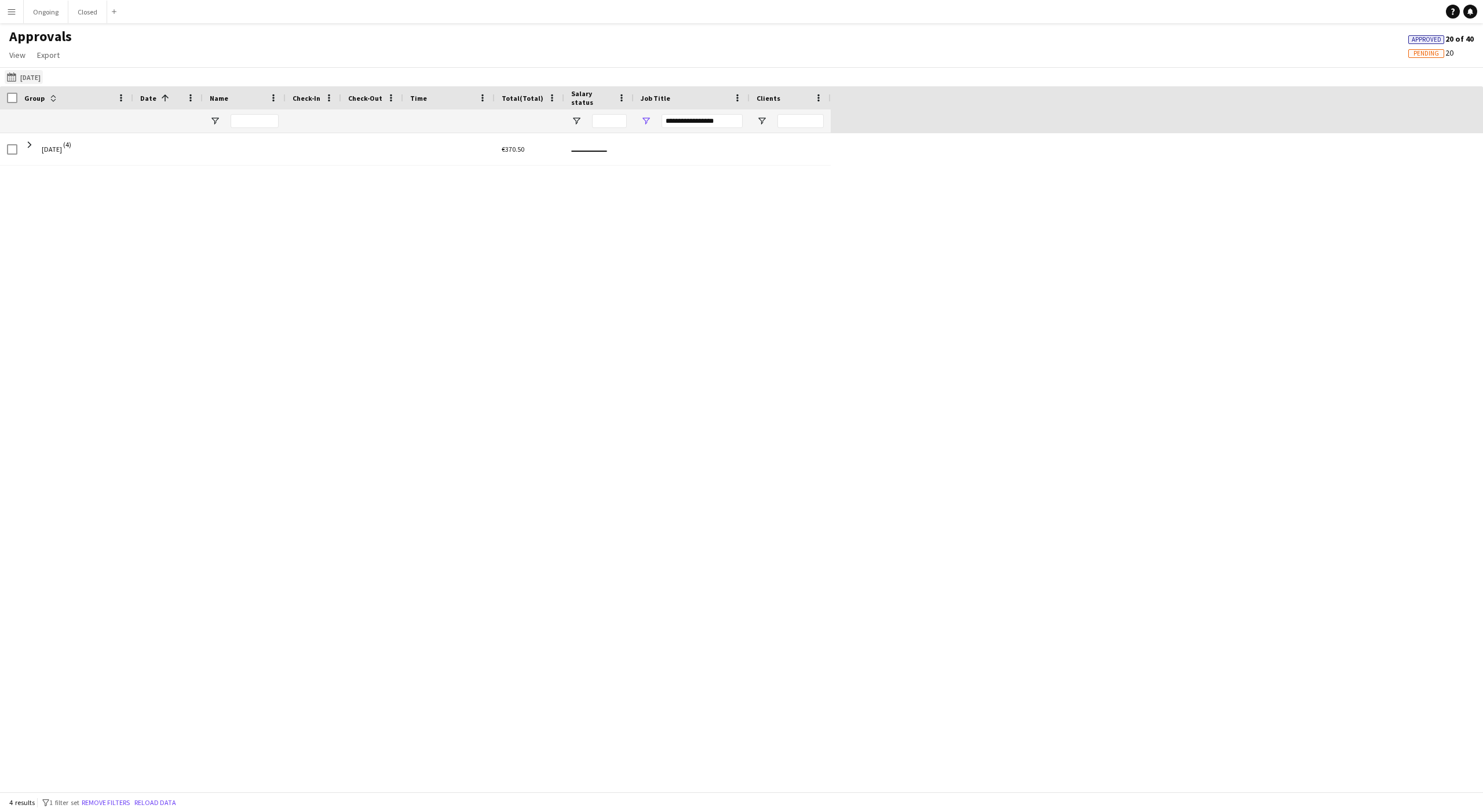
click at [22, 79] on button "[DATE] [DATE]" at bounding box center [24, 77] width 39 height 14
click at [147, 128] on span "Previous month" at bounding box center [142, 122] width 23 height 23
click at [143, 128] on span "Previous month" at bounding box center [142, 122] width 23 height 23
click at [95, 186] on span "1" at bounding box center [90, 183] width 14 height 14
click at [162, 124] on span "Next month" at bounding box center [166, 122] width 23 height 23
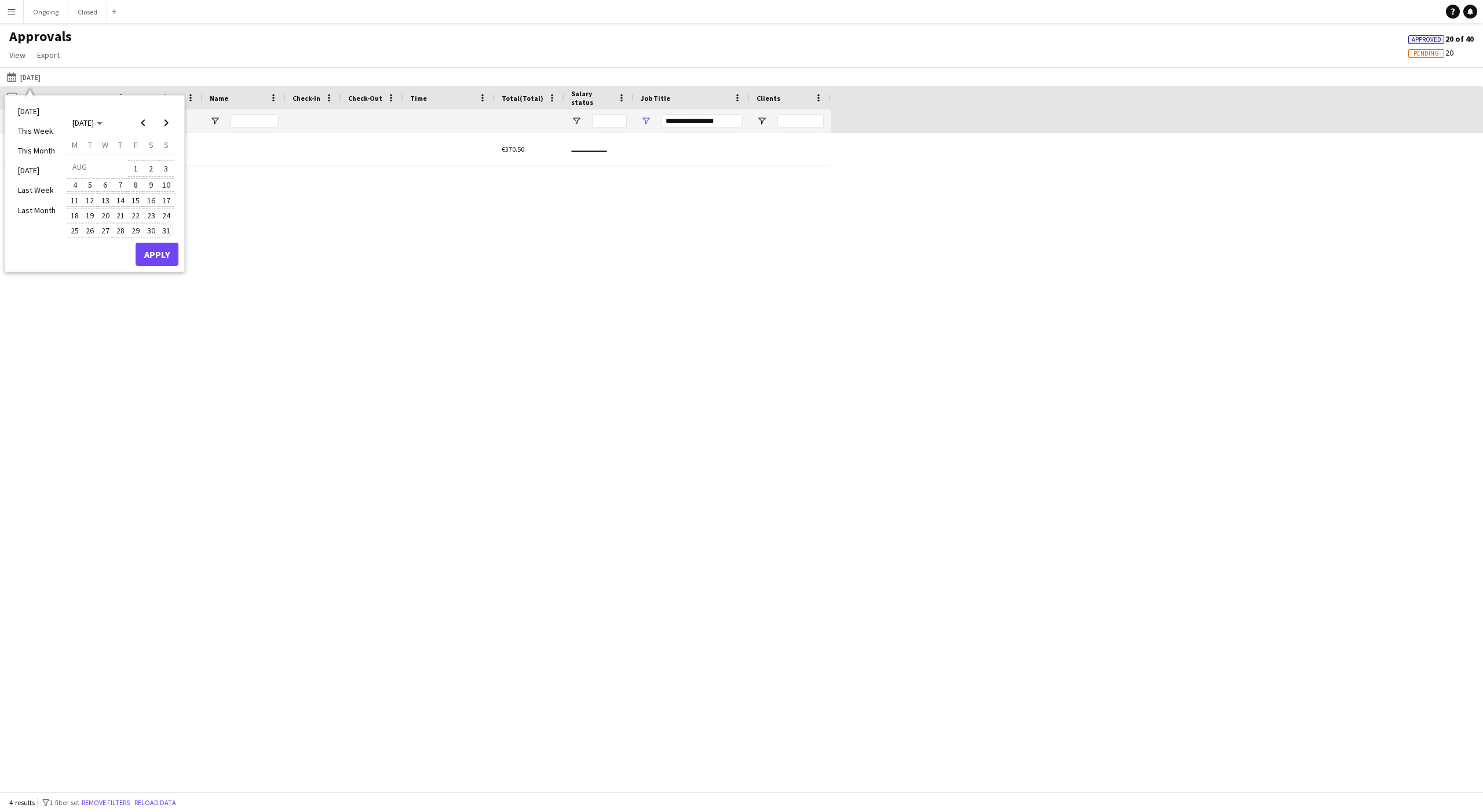
click at [166, 225] on span "31" at bounding box center [166, 230] width 14 height 14
click at [173, 252] on button "Apply" at bounding box center [157, 254] width 43 height 23
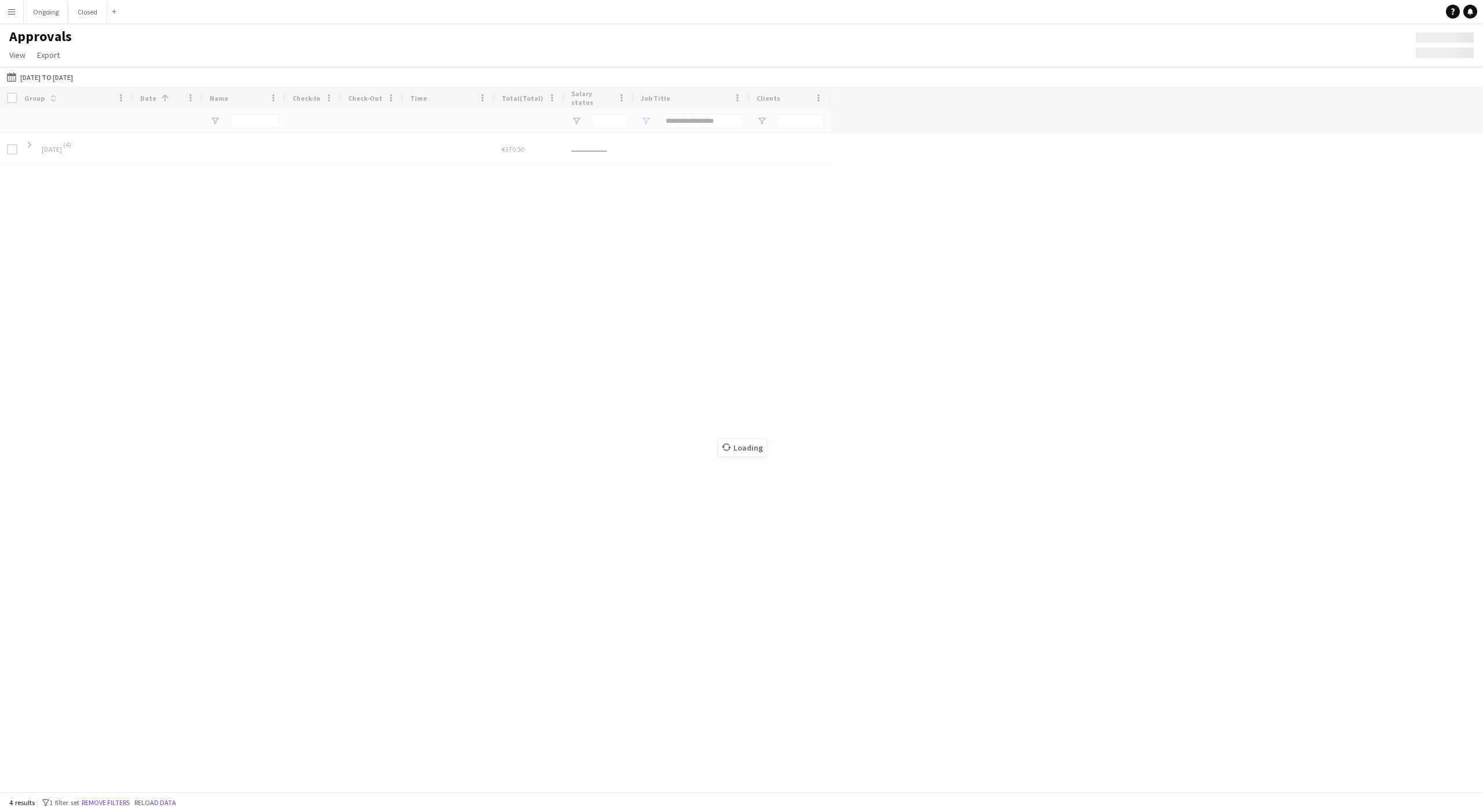
click at [642, 117] on div "Loading" at bounding box center [742, 439] width 1483 height 706
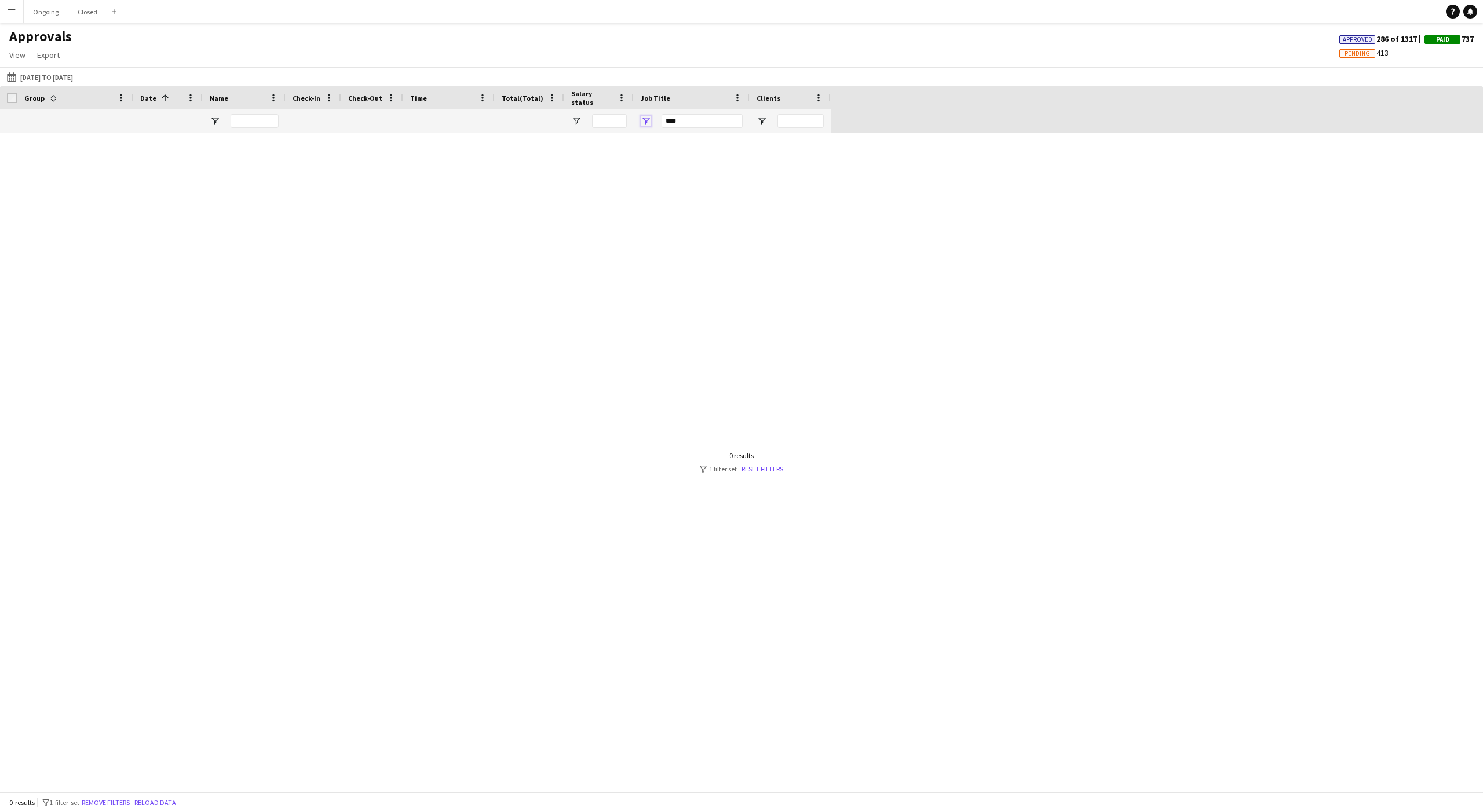
click at [645, 119] on span "Open Filter Menu" at bounding box center [645, 121] width 11 height 11
type input "**********"
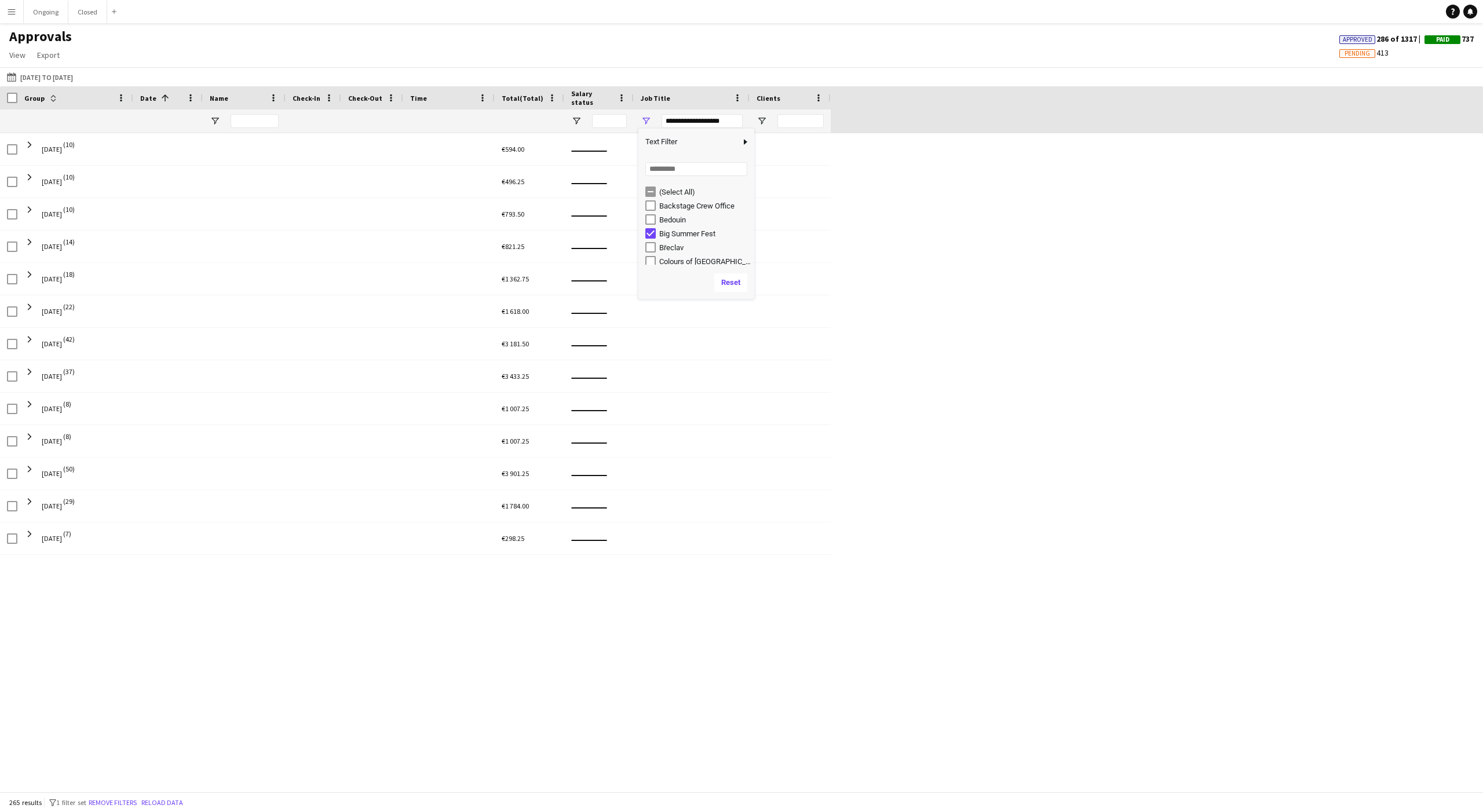
click at [837, 223] on div "[DATE] (10) €594.00 [DATE] (10) €496.25 [DATE] (10) €793.50 [DATE] (14) €821.25…" at bounding box center [742, 463] width 1483 height 659
click at [12, 15] on app-icon "Menu" at bounding box center [11, 11] width 9 height 9
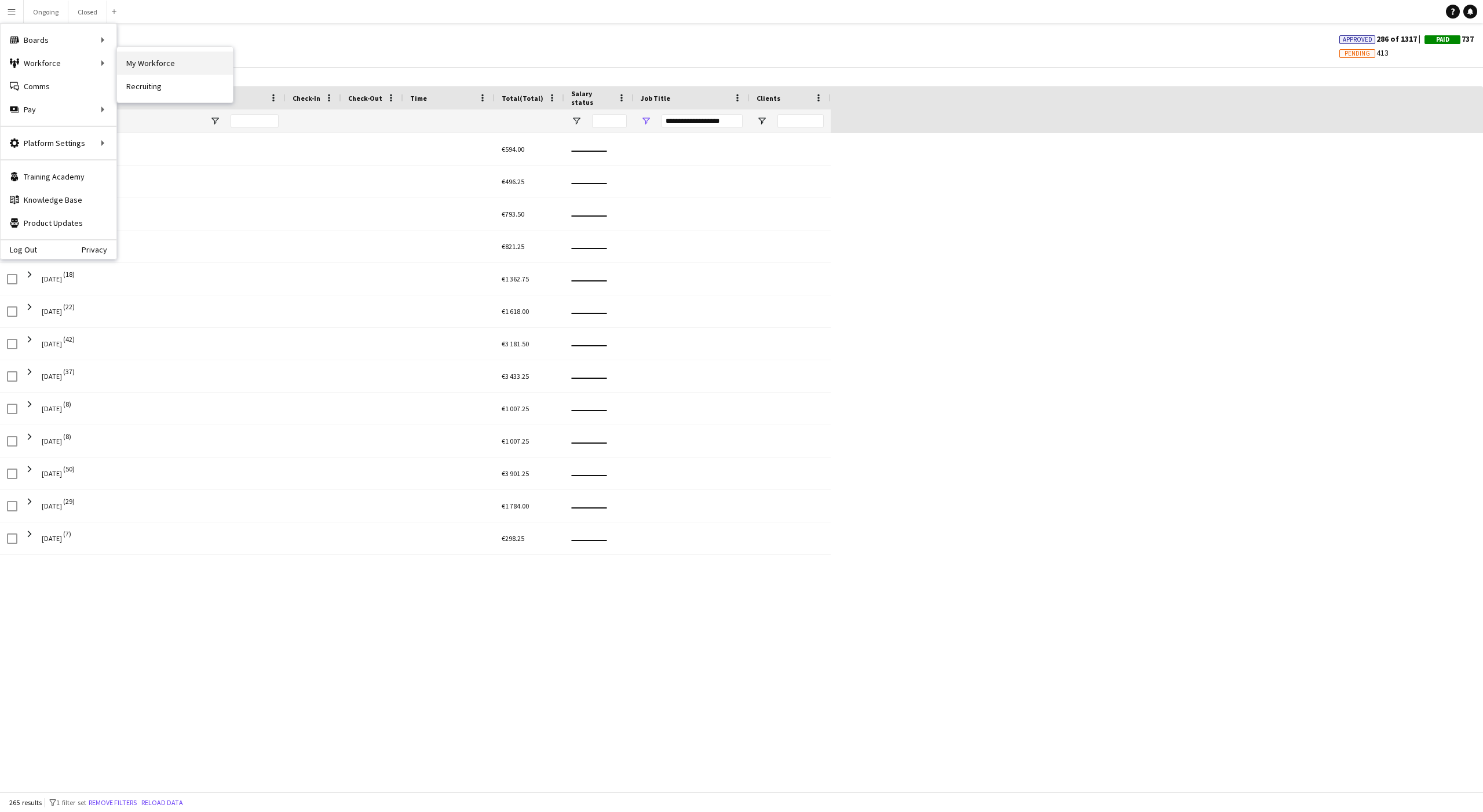
click at [131, 64] on link "My Workforce" at bounding box center [175, 63] width 116 height 23
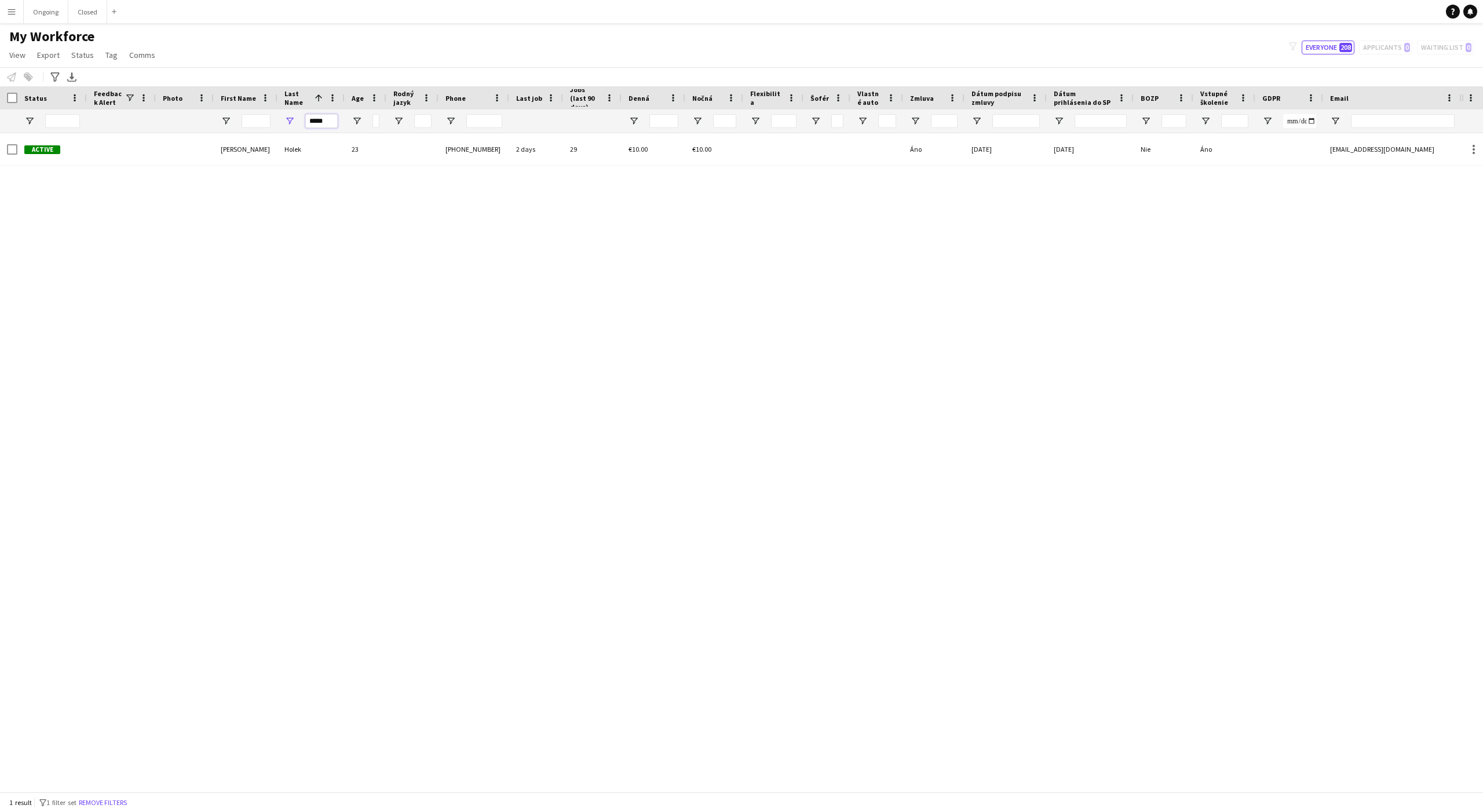
click at [321, 120] on input "*****" at bounding box center [322, 121] width 33 height 14
click at [315, 126] on input "****" at bounding box center [322, 121] width 33 height 14
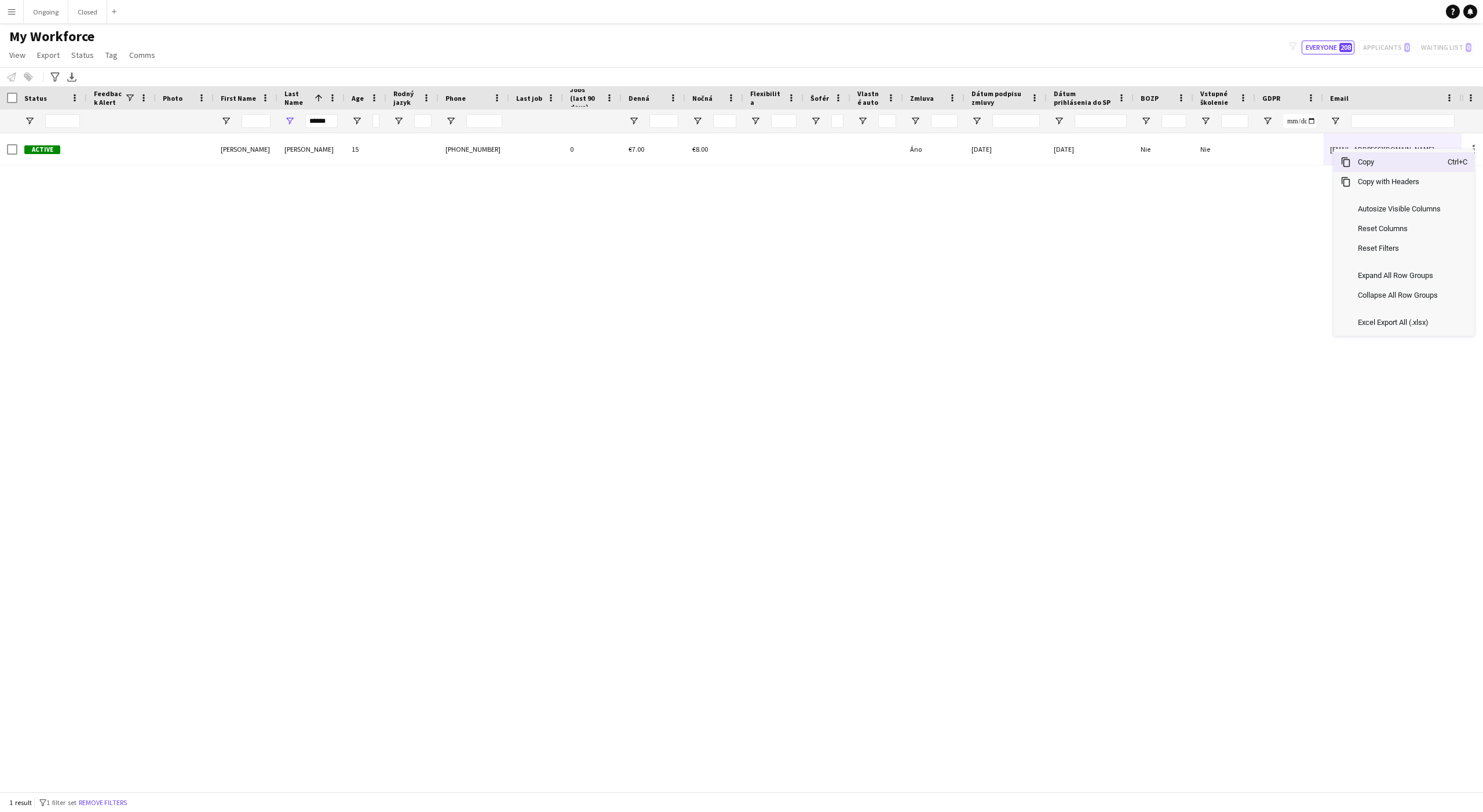
click at [1359, 164] on span "Copy" at bounding box center [1399, 162] width 96 height 20
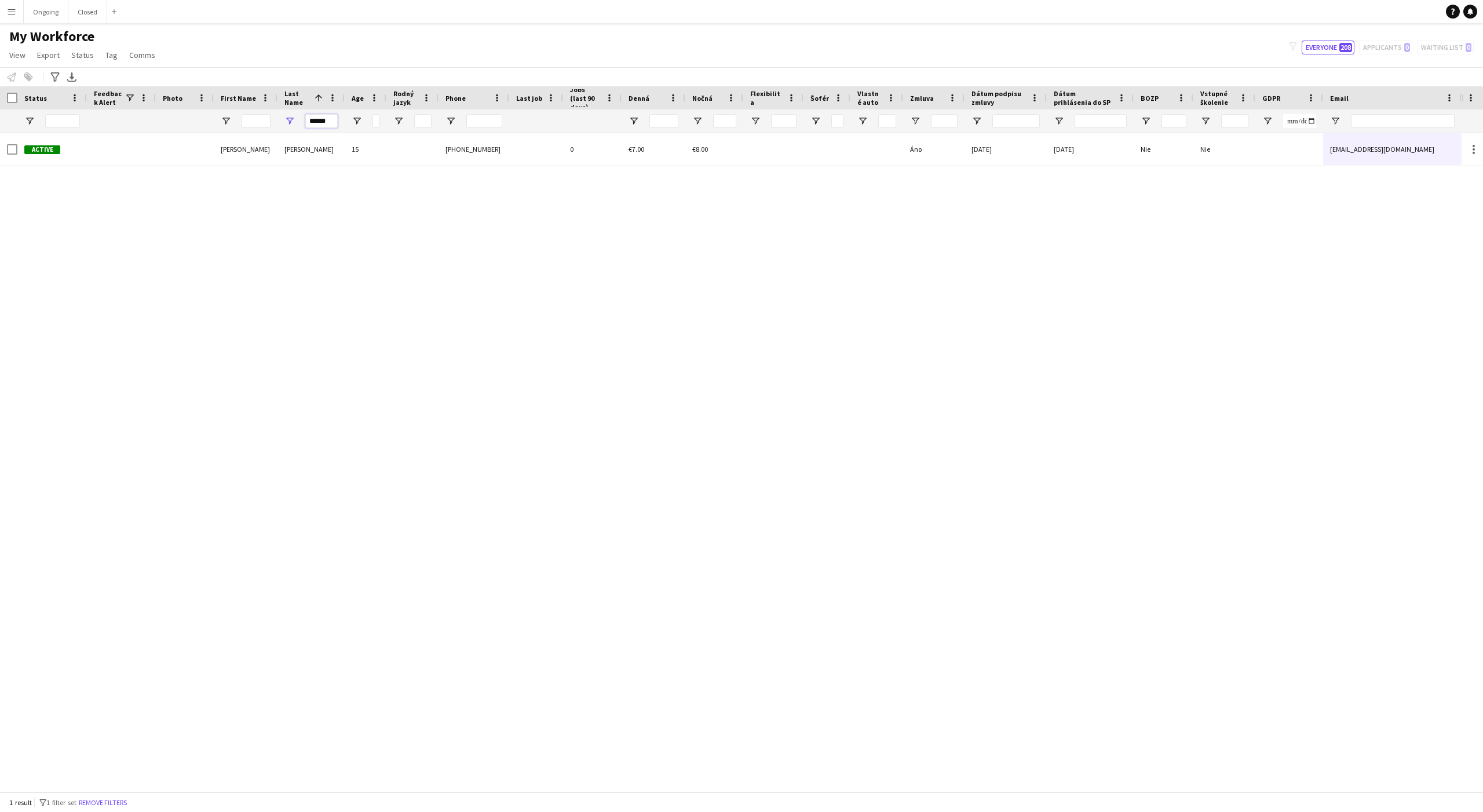
click at [321, 125] on input "******" at bounding box center [322, 121] width 33 height 14
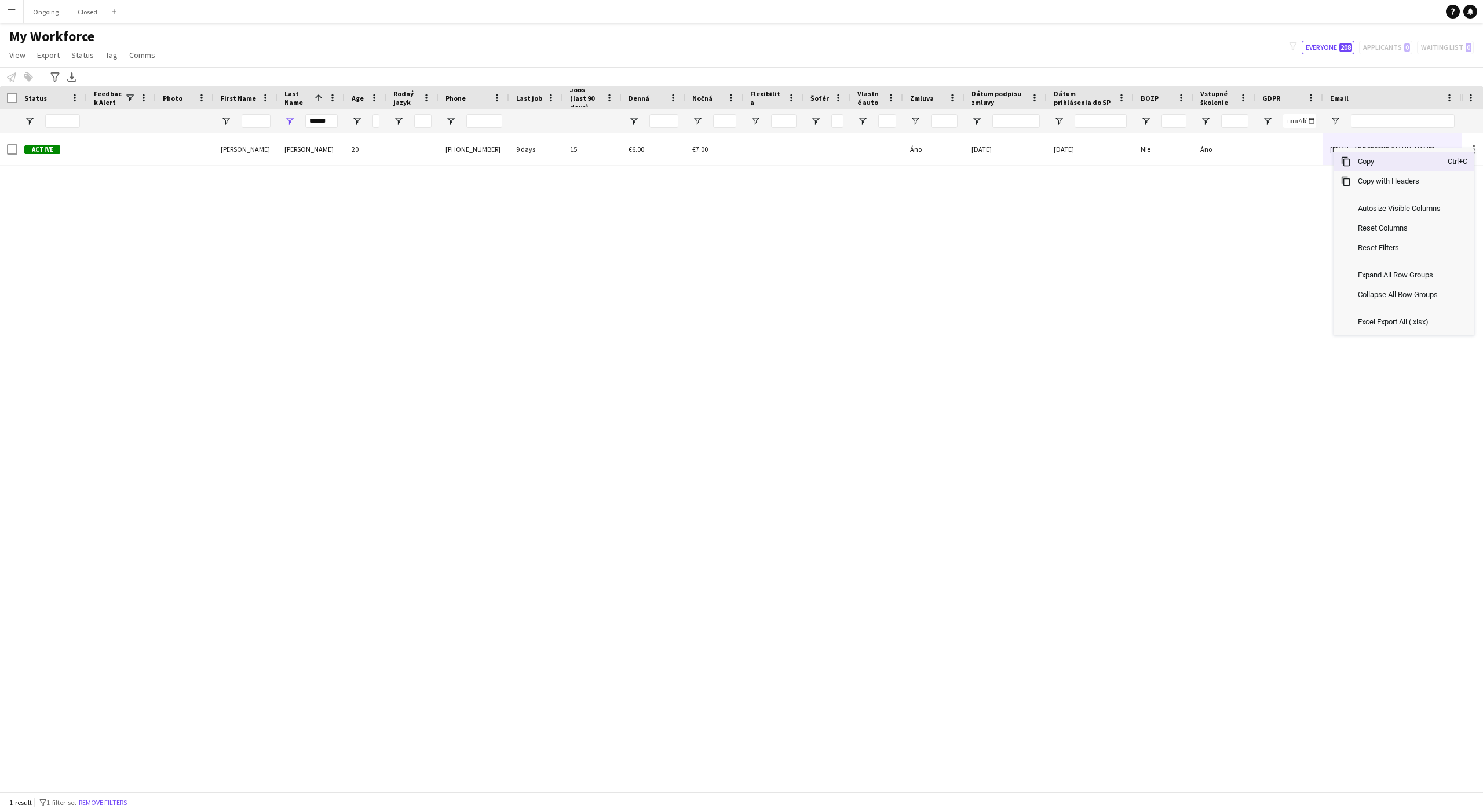
click at [1368, 158] on span "Copy" at bounding box center [1399, 162] width 96 height 20
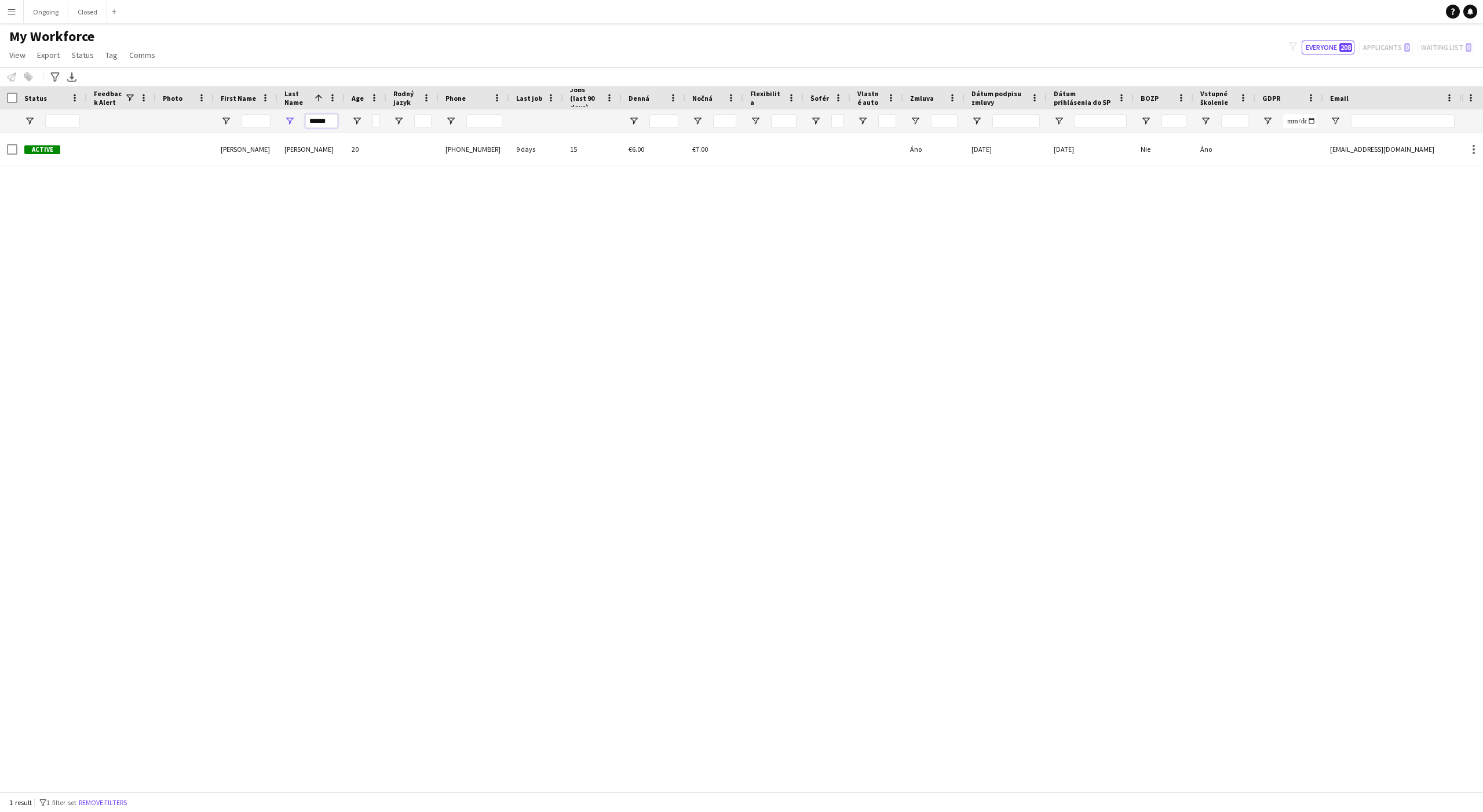
click at [315, 124] on input "******" at bounding box center [322, 121] width 33 height 14
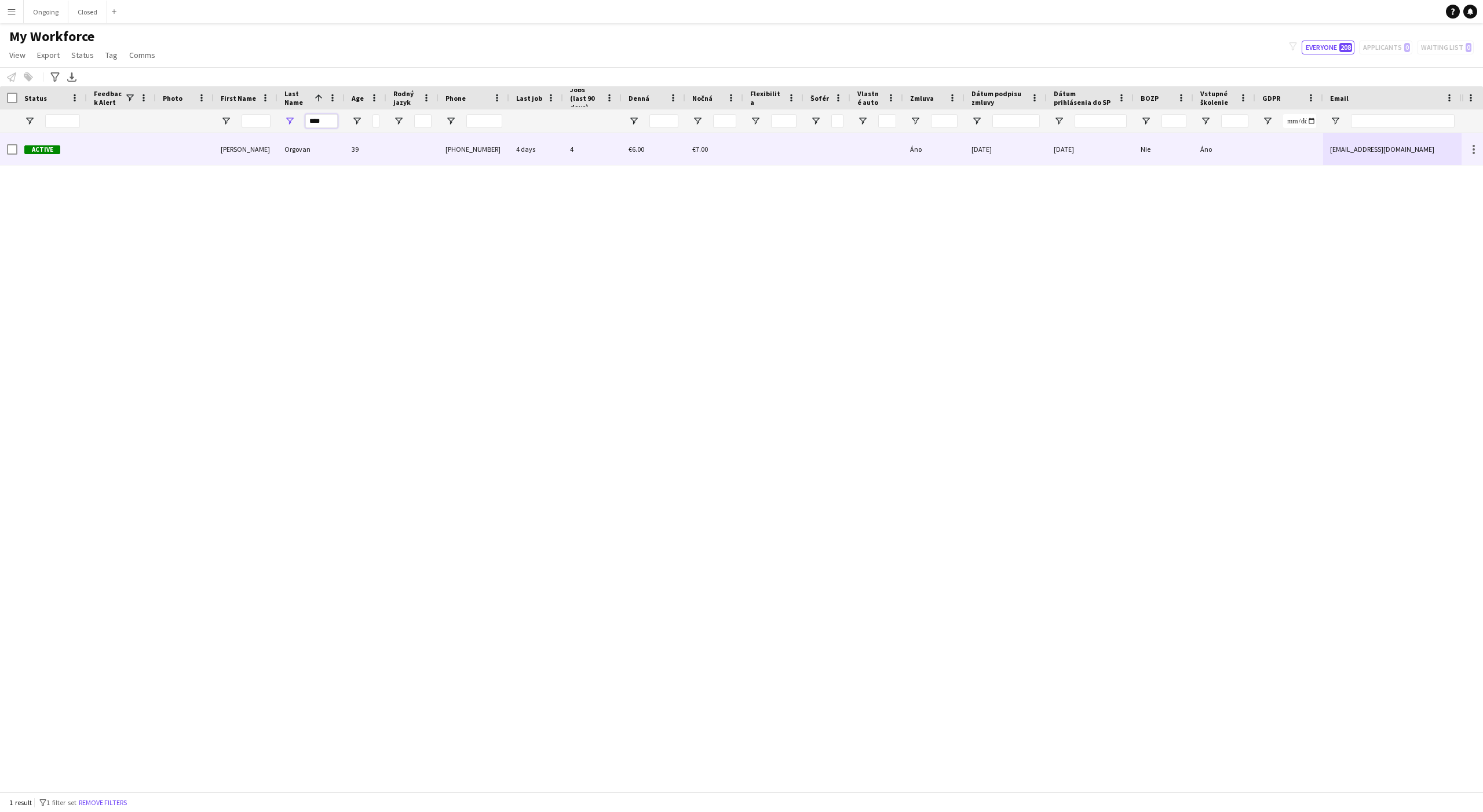
type input "****"
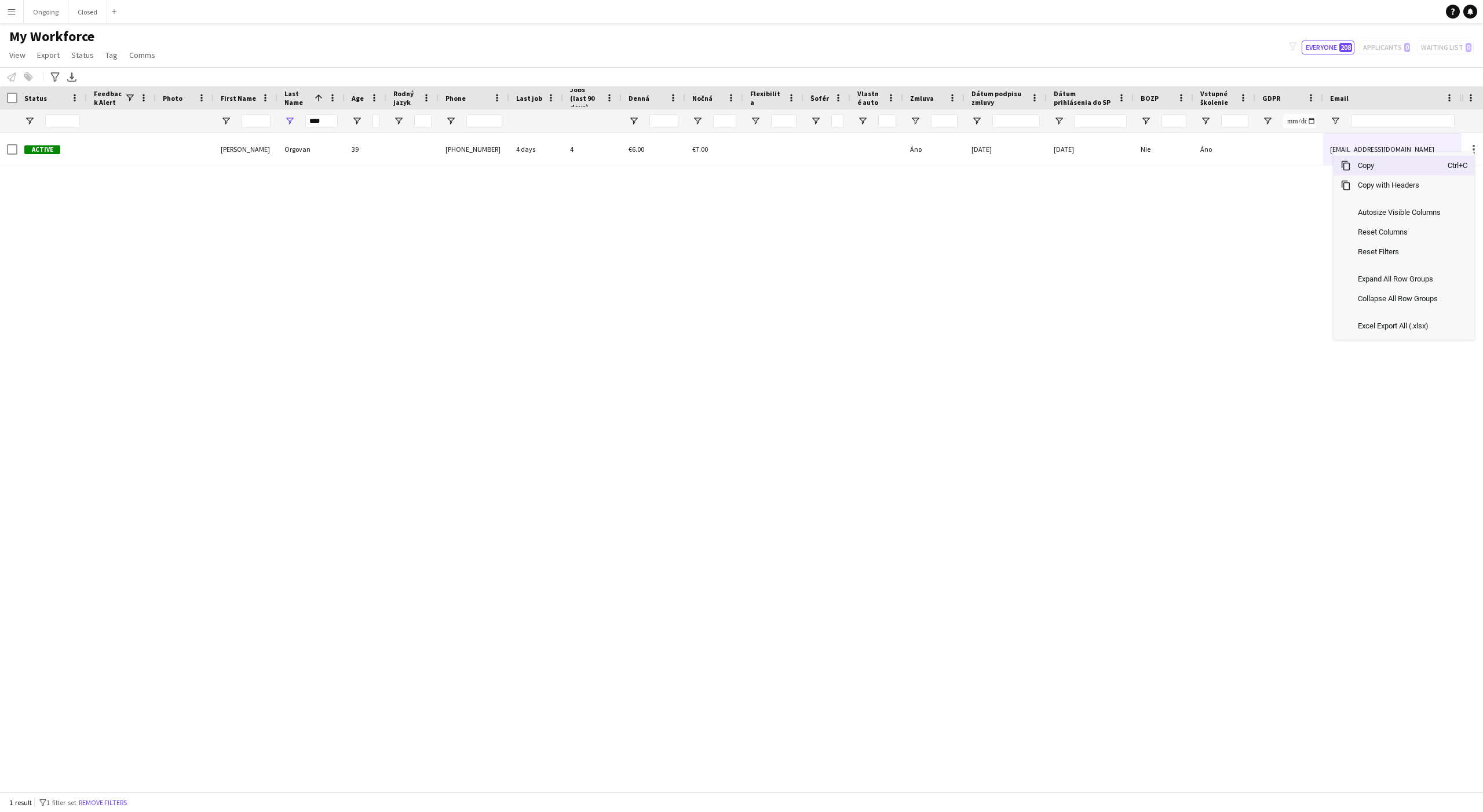
click at [1360, 171] on span "Copy" at bounding box center [1399, 166] width 96 height 20
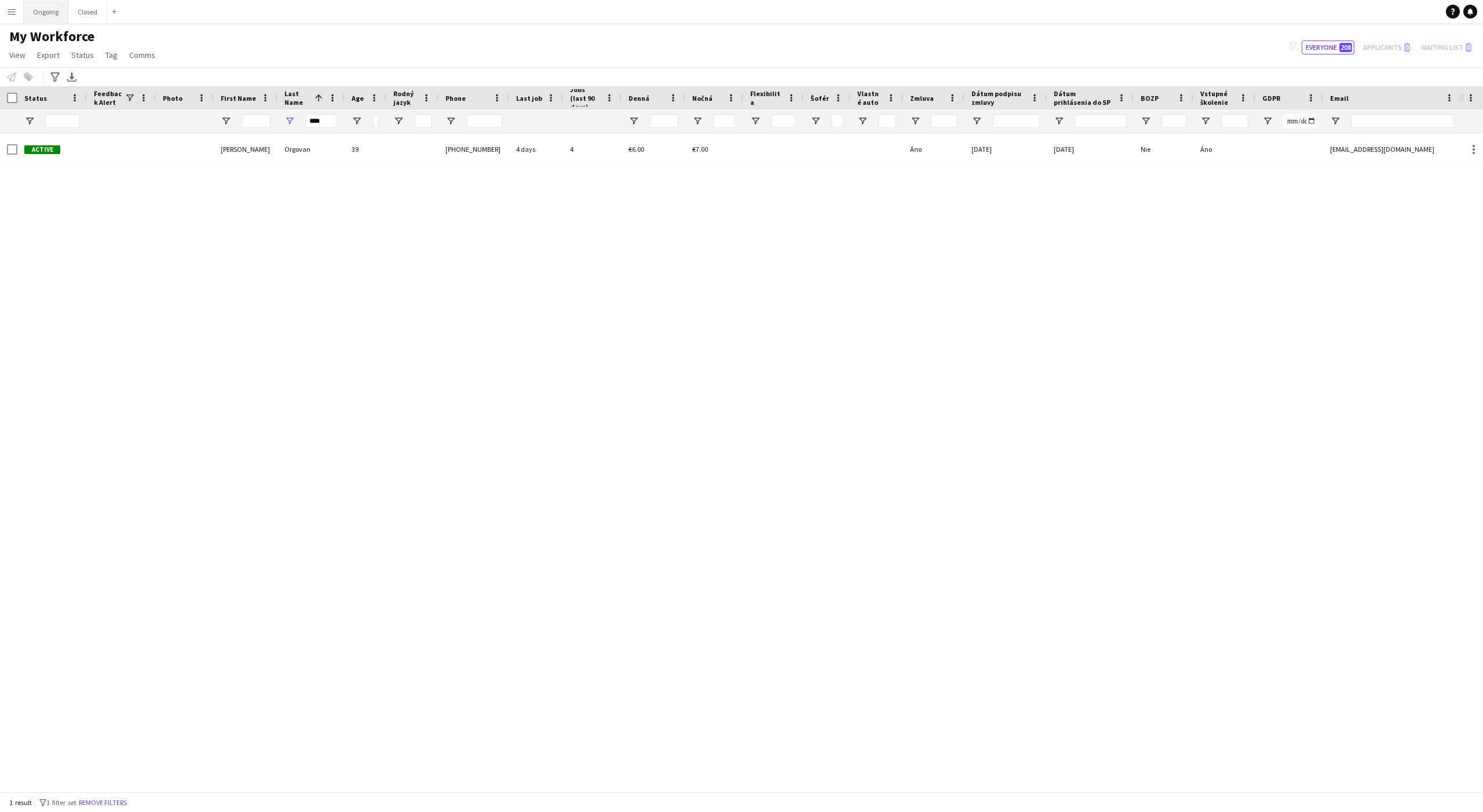
click at [38, 19] on button "Ongoing Close" at bounding box center [46, 12] width 45 height 23
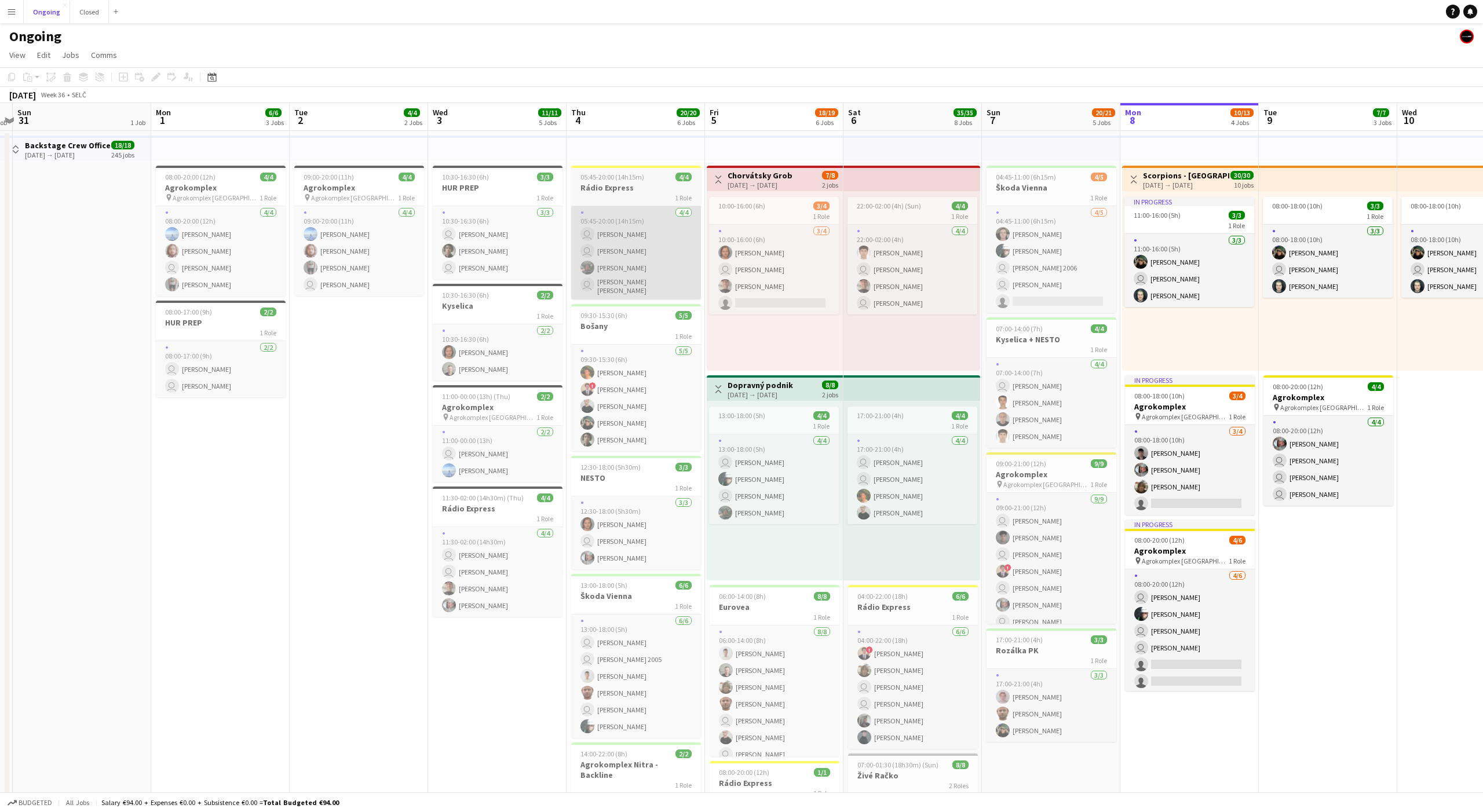
scroll to position [0, 355]
